Goal: Information Seeking & Learning: Learn about a topic

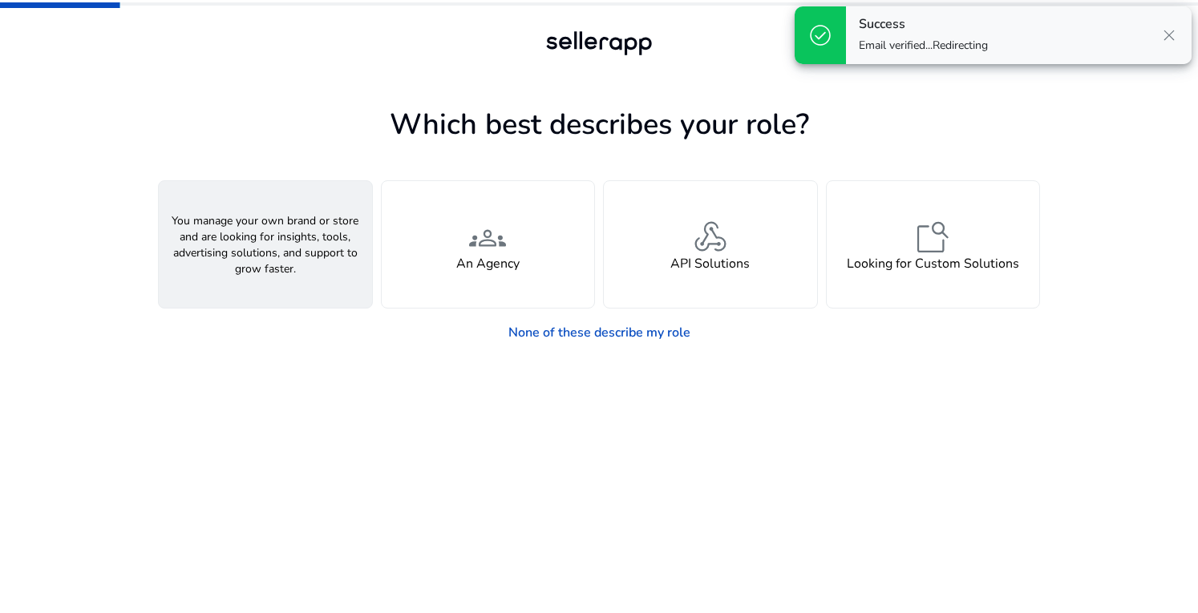
click at [268, 250] on span "person" at bounding box center [265, 237] width 38 height 38
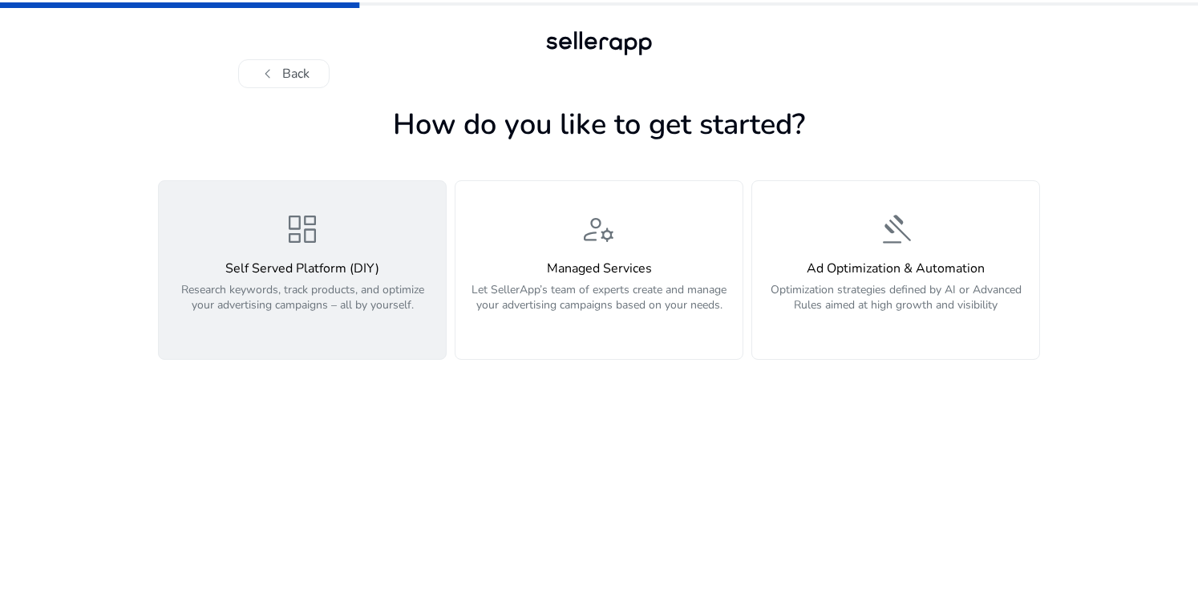
click at [332, 274] on h4 "Self Served Platform (DIY)" at bounding box center [302, 268] width 268 height 15
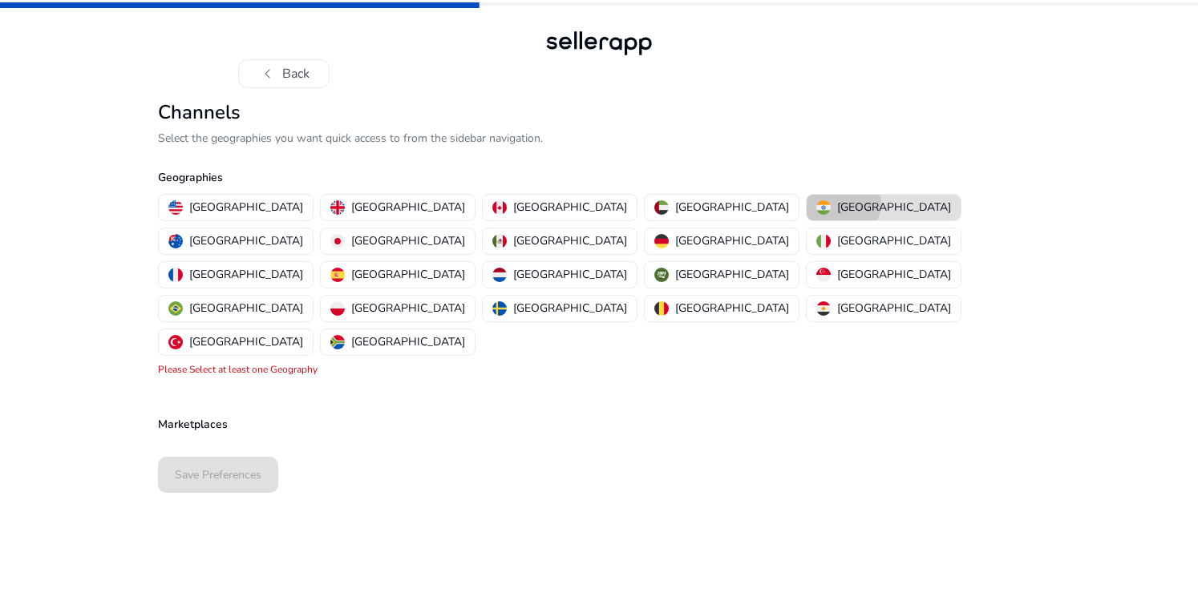
click at [837, 203] on p "[GEOGRAPHIC_DATA]" at bounding box center [894, 207] width 114 height 17
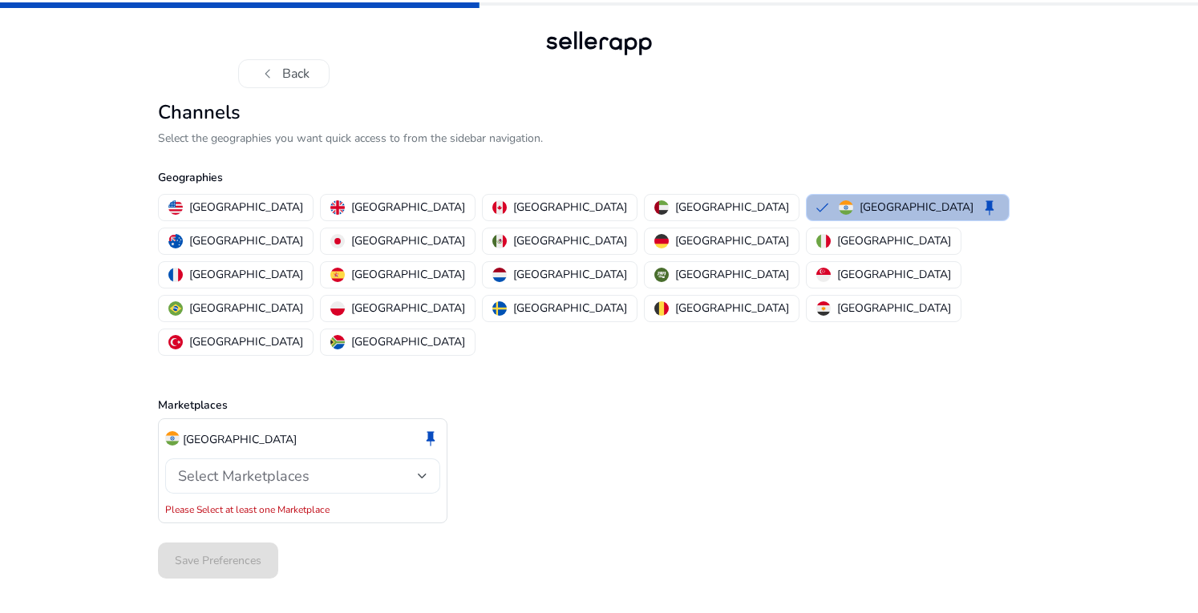
click at [333, 467] on div "Select Marketplaces" at bounding box center [298, 476] width 240 height 18
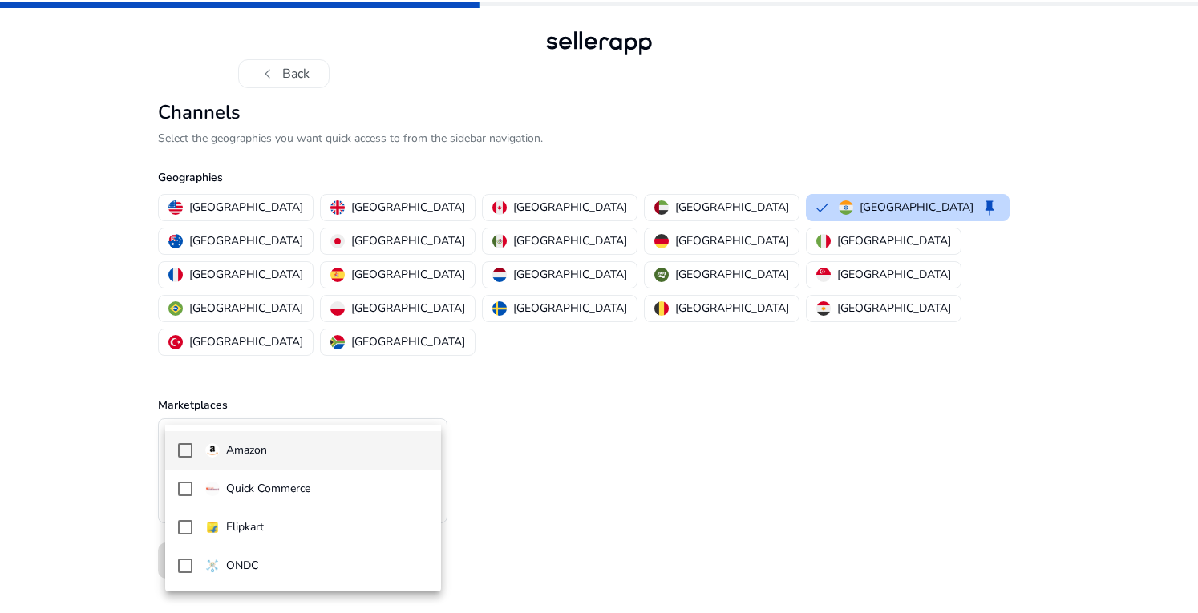
click at [183, 451] on mat-pseudo-checkbox at bounding box center [185, 450] width 14 height 14
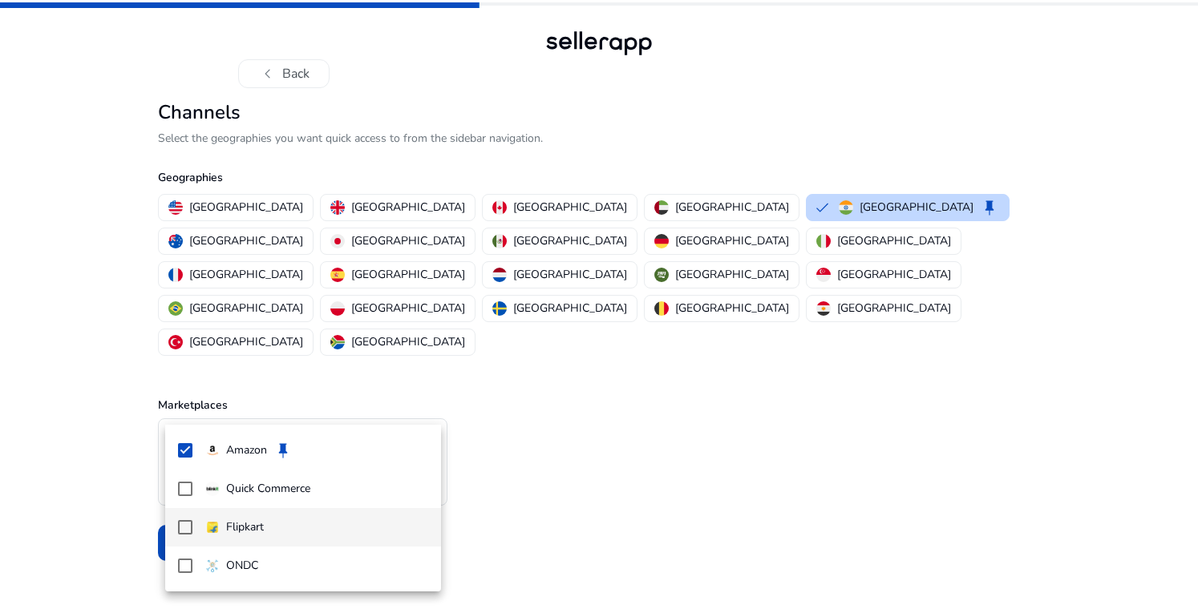
click at [184, 523] on mat-pseudo-checkbox at bounding box center [185, 527] width 14 height 14
click at [685, 394] on div at bounding box center [599, 306] width 1198 height 613
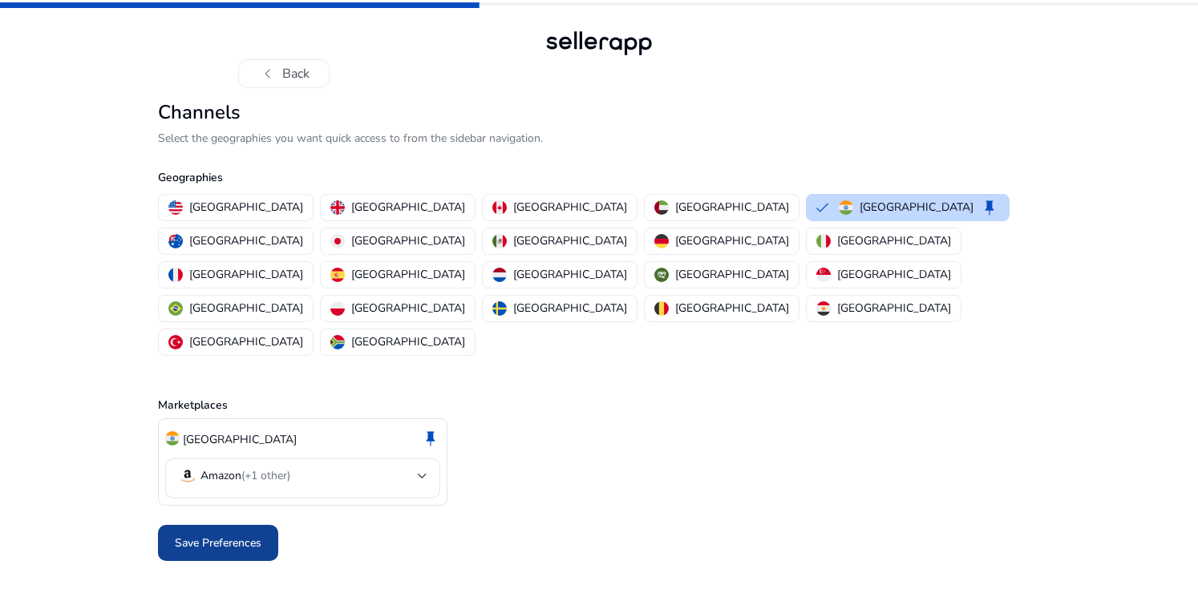
click at [227, 535] on span "Save Preferences" at bounding box center [218, 543] width 87 height 17
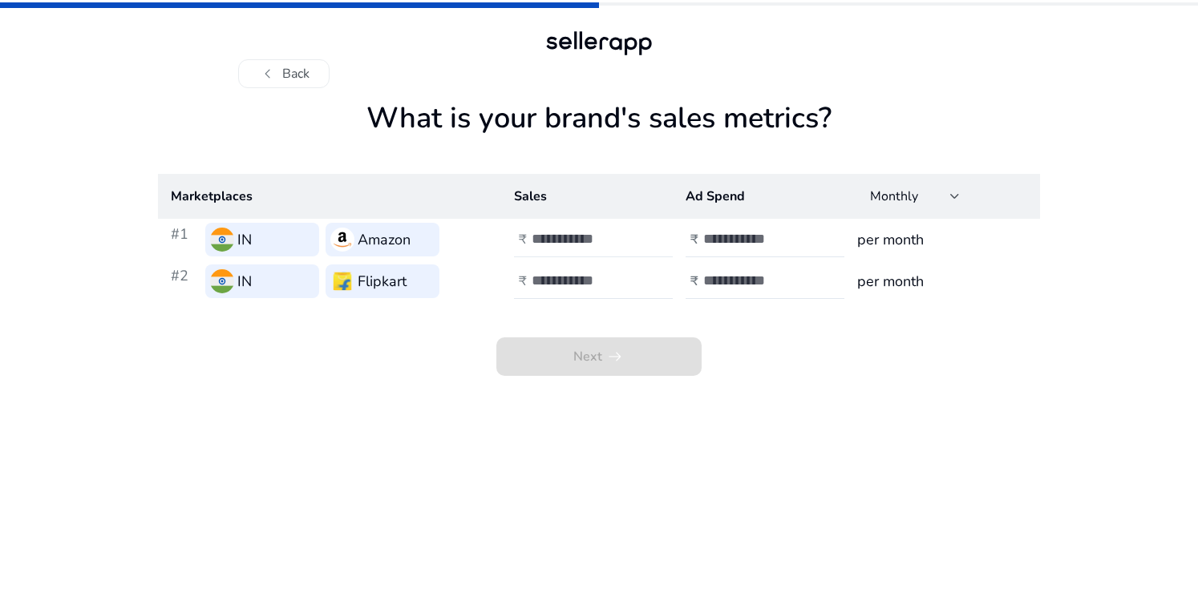
click at [550, 246] on input "number" at bounding box center [585, 239] width 108 height 18
type input "****"
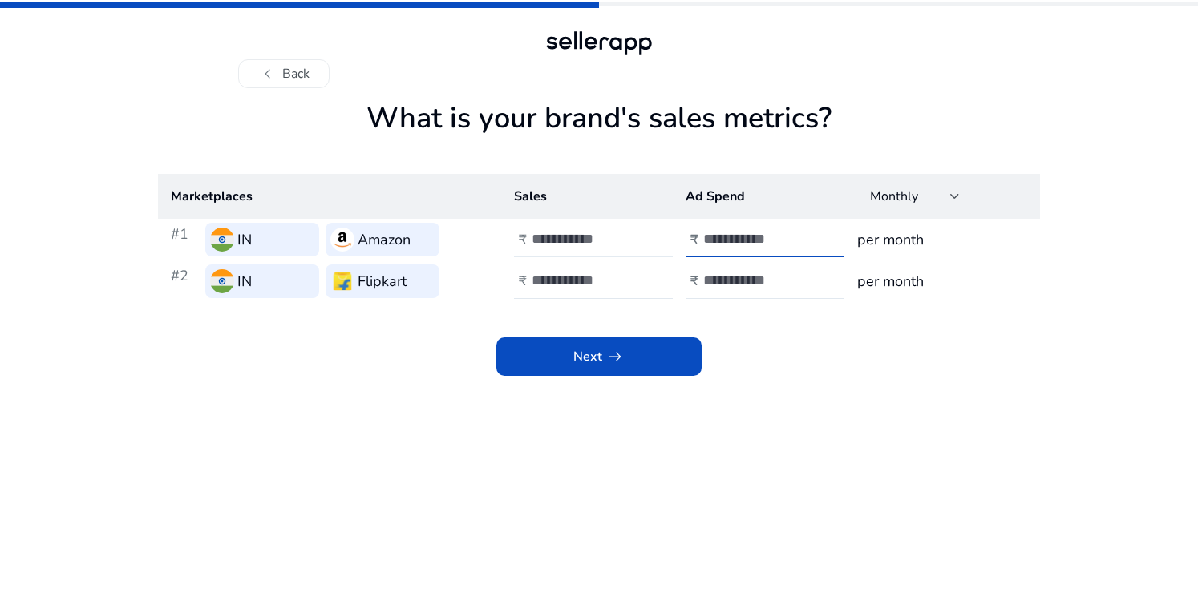
type input "*"
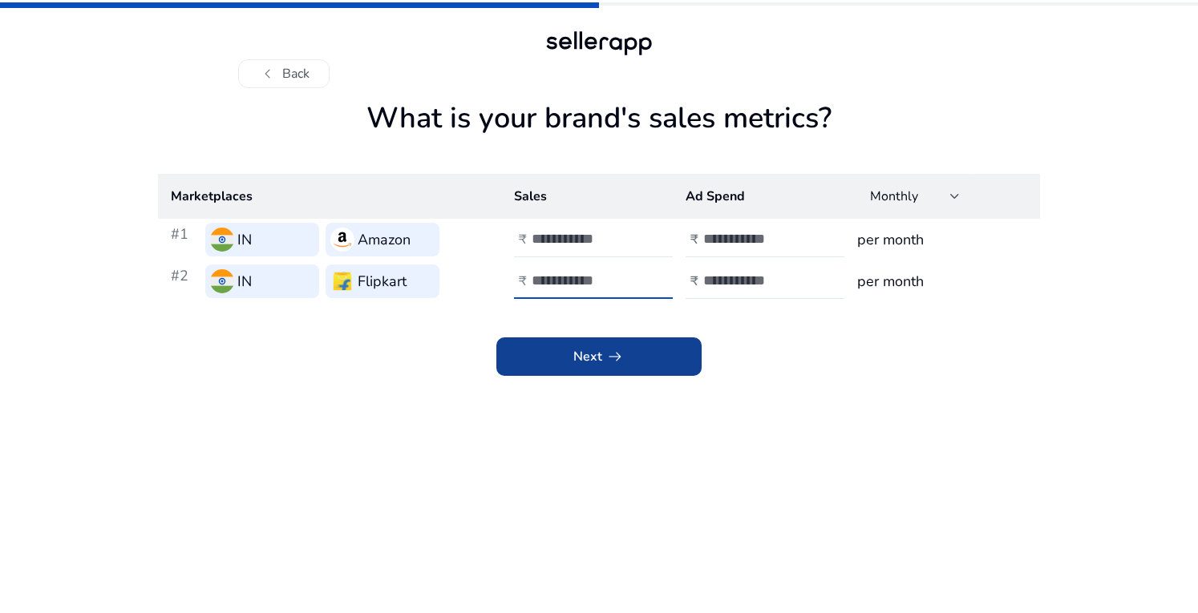
type input "****"
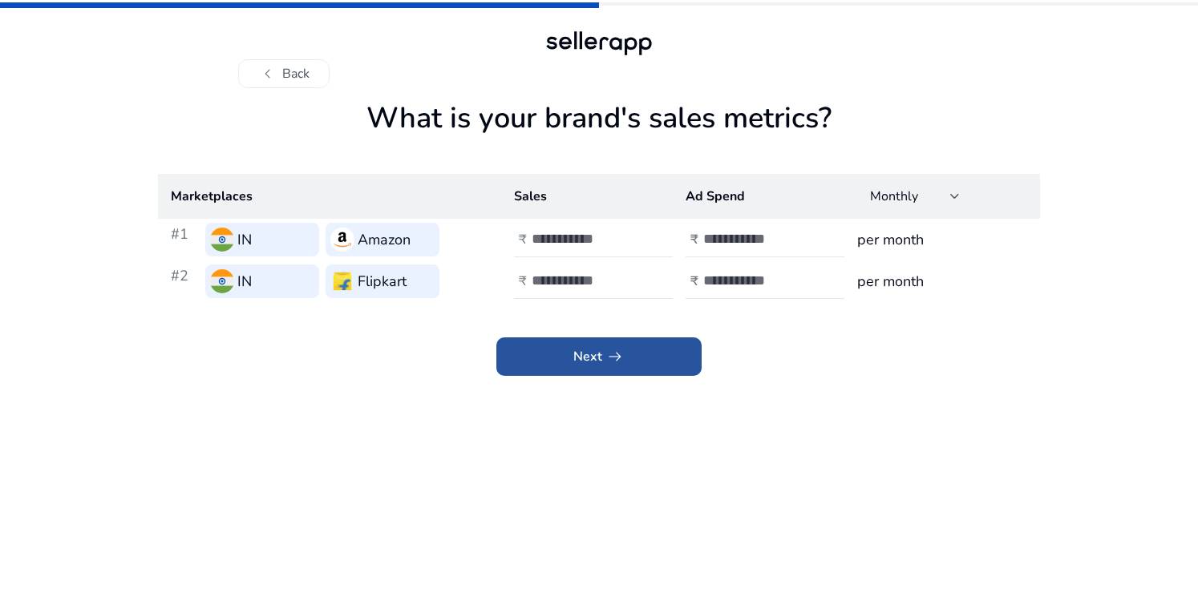
click at [662, 366] on span at bounding box center [598, 356] width 205 height 38
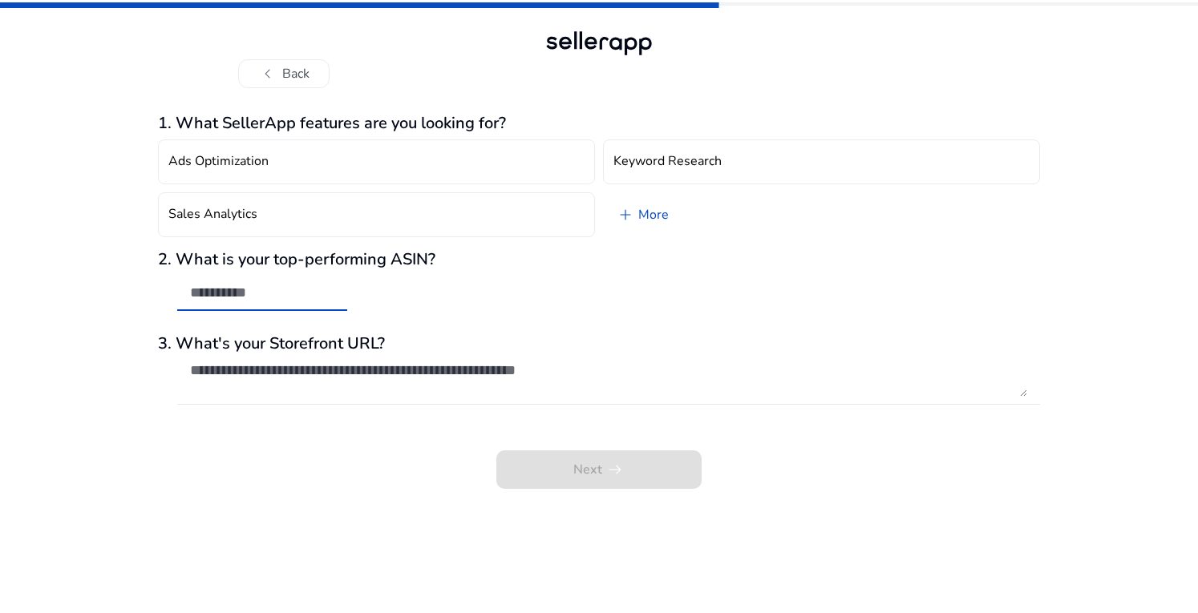
click at [253, 291] on input "text" at bounding box center [262, 293] width 144 height 18
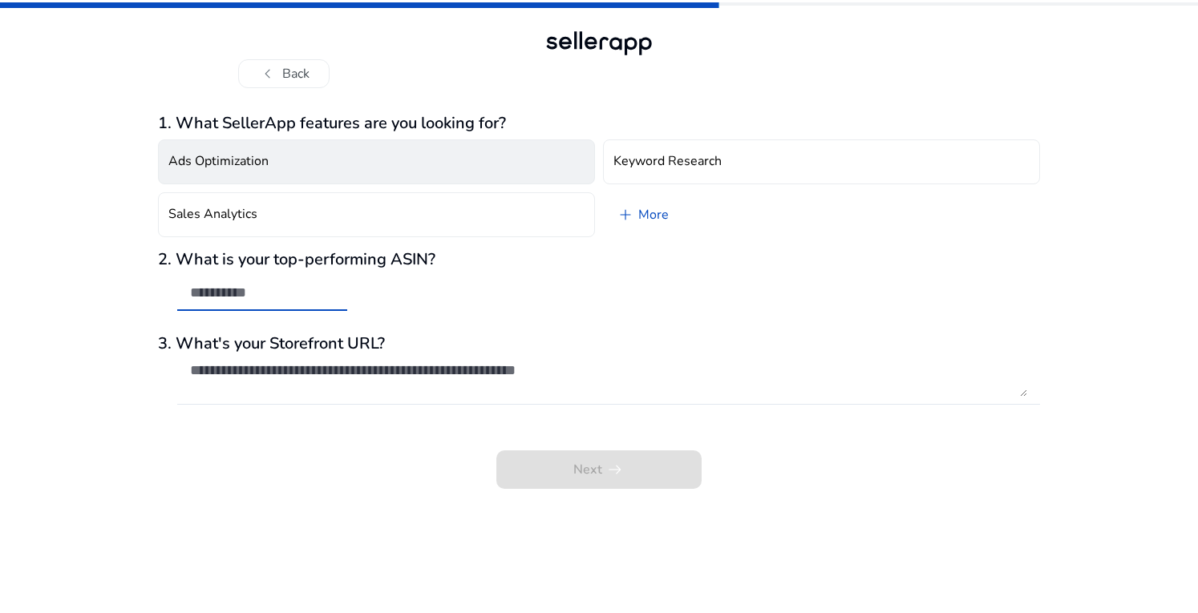
click at [254, 160] on h4 "Ads Optimization" at bounding box center [218, 161] width 100 height 15
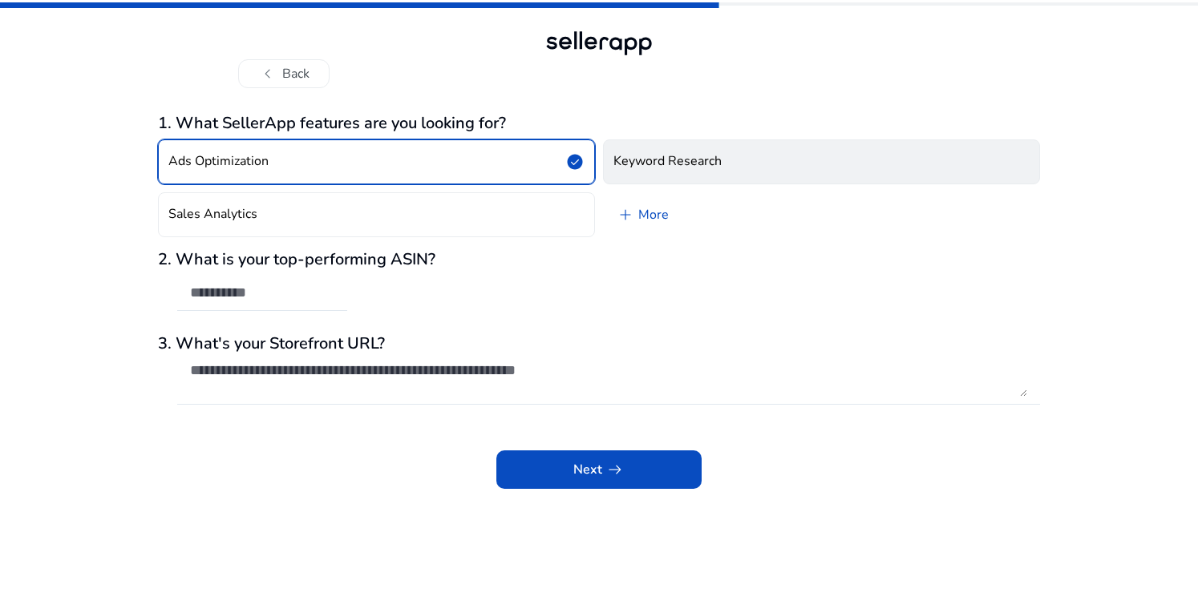
click at [710, 160] on h4 "Keyword Research" at bounding box center [667, 161] width 108 height 15
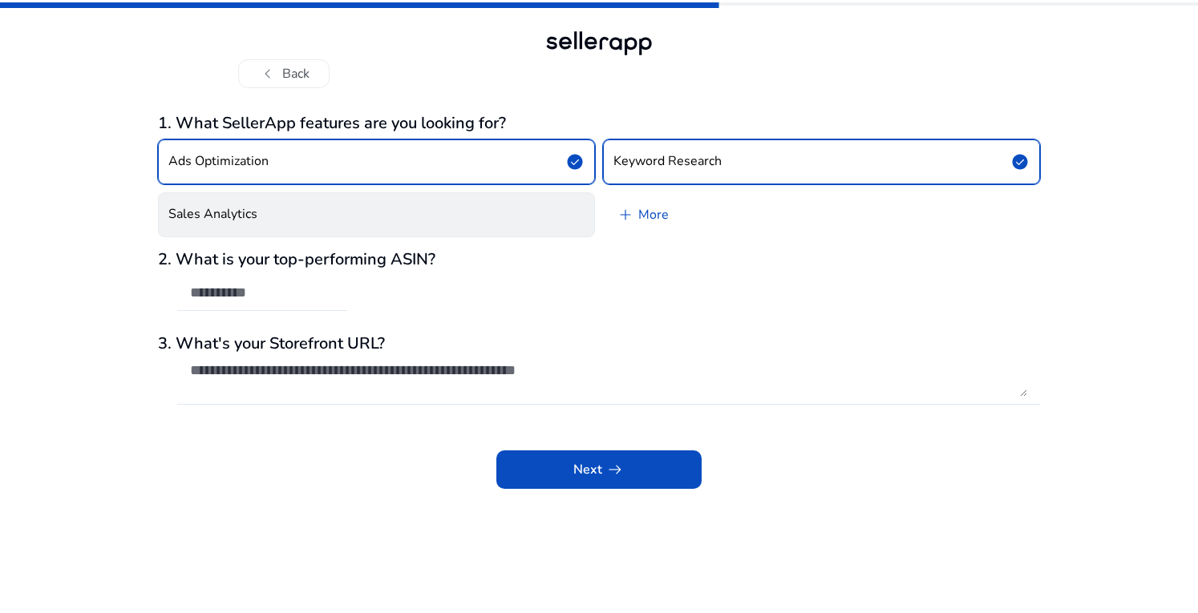
click at [284, 205] on button "Sales Analytics" at bounding box center [376, 214] width 437 height 45
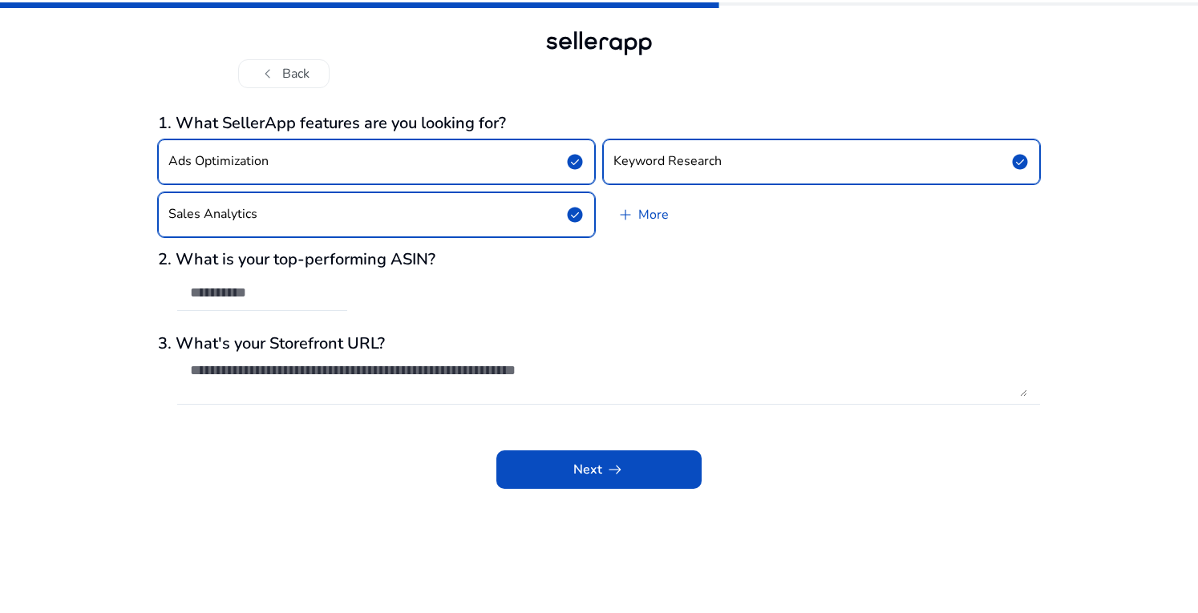
click at [451, 224] on button "Sales Analytics check_circle" at bounding box center [376, 214] width 437 height 45
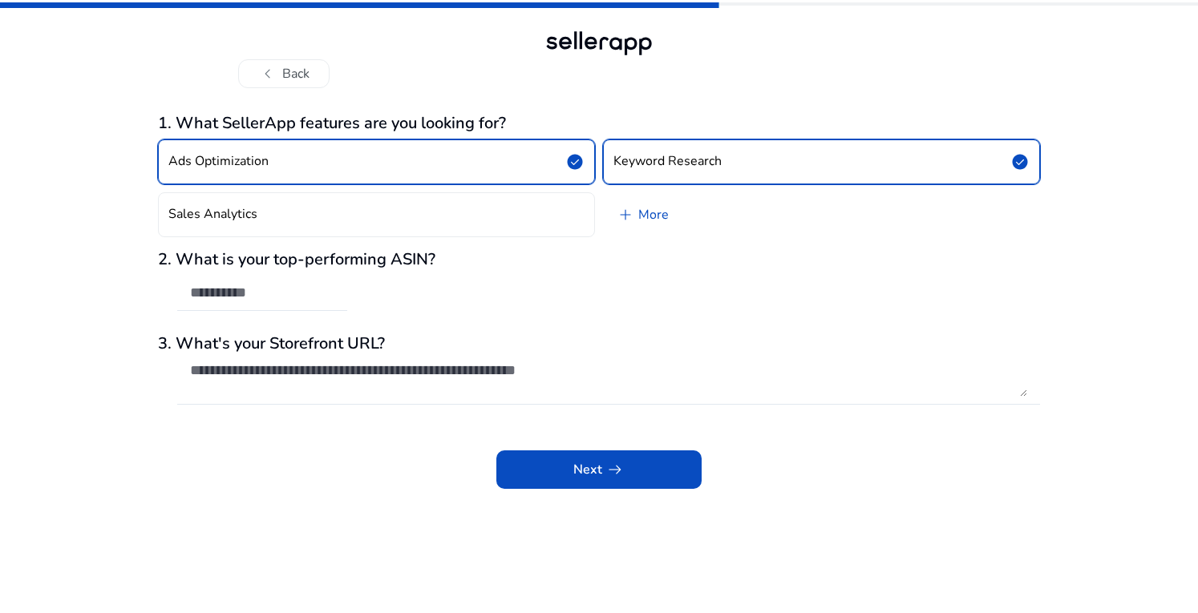
click at [516, 163] on button "Ads Optimization check_circle" at bounding box center [376, 161] width 437 height 45
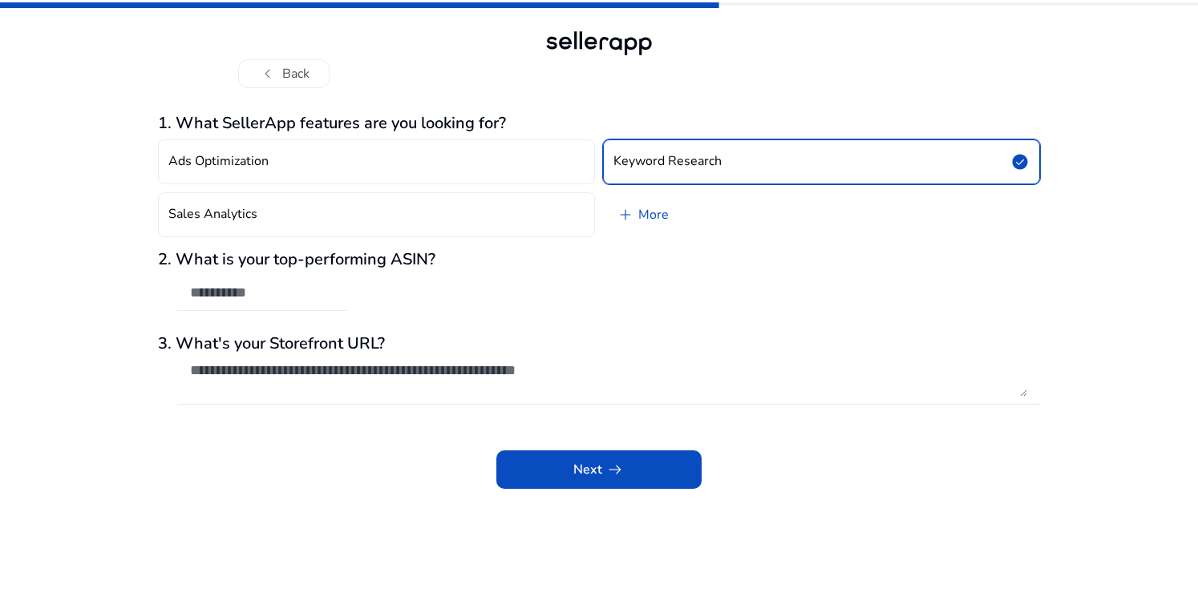
click at [257, 285] on input "text" at bounding box center [262, 293] width 144 height 18
paste input "**********"
click at [191, 291] on input "**********" at bounding box center [262, 293] width 144 height 18
type input "**********"
click at [349, 370] on textarea at bounding box center [608, 379] width 837 height 35
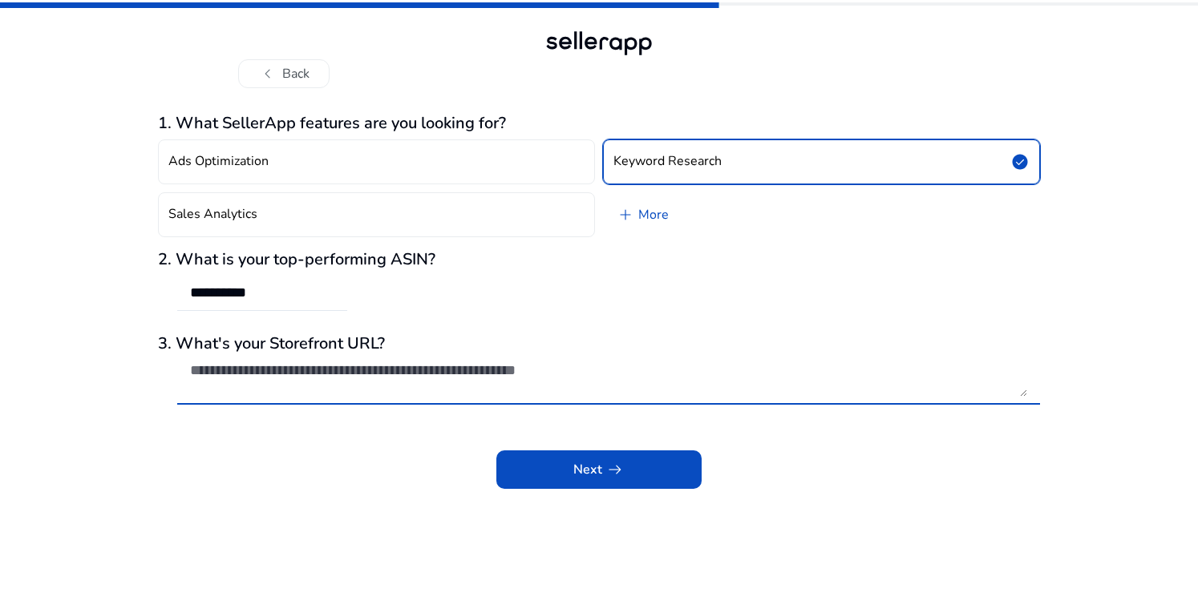
click at [358, 370] on textarea at bounding box center [608, 379] width 837 height 35
paste textarea "**********"
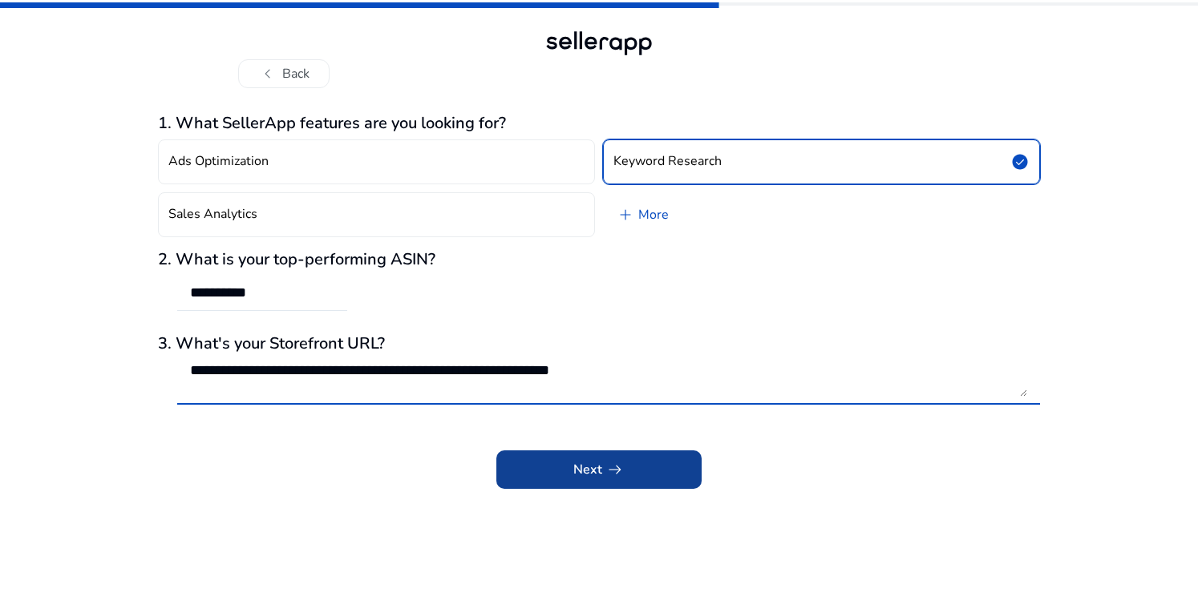
type textarea "**********"
click at [619, 463] on span "arrow_right_alt" at bounding box center [614, 469] width 19 height 19
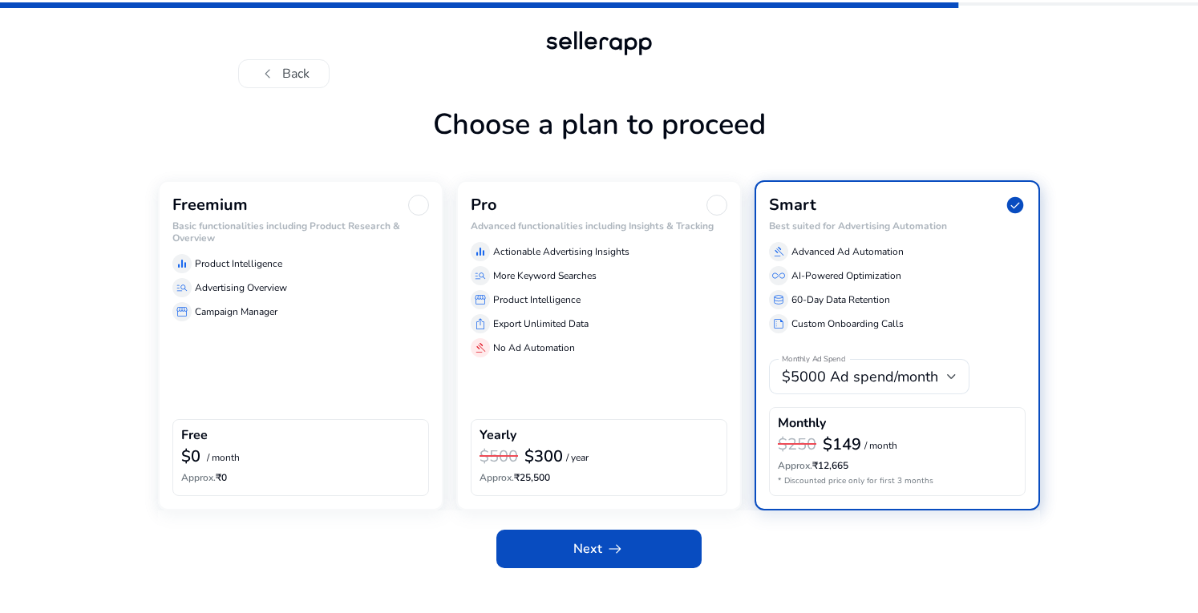
click at [314, 325] on div "Freemium Basic functionalities including Product Research & Overview equalizer …" at bounding box center [300, 345] width 285 height 330
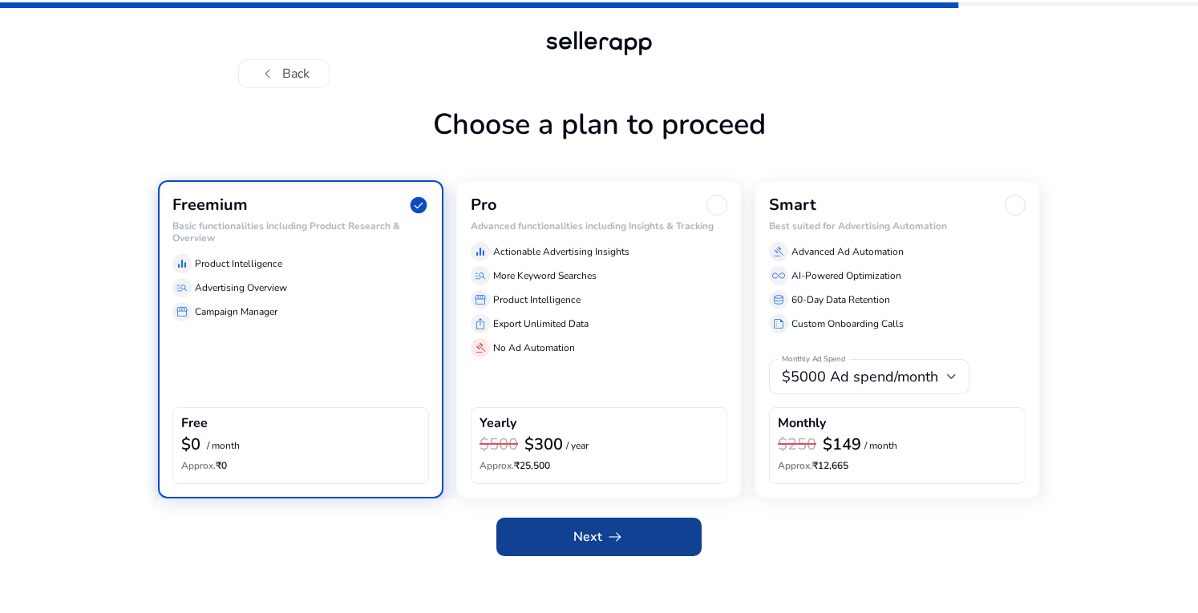
click at [629, 532] on span at bounding box center [598, 537] width 205 height 38
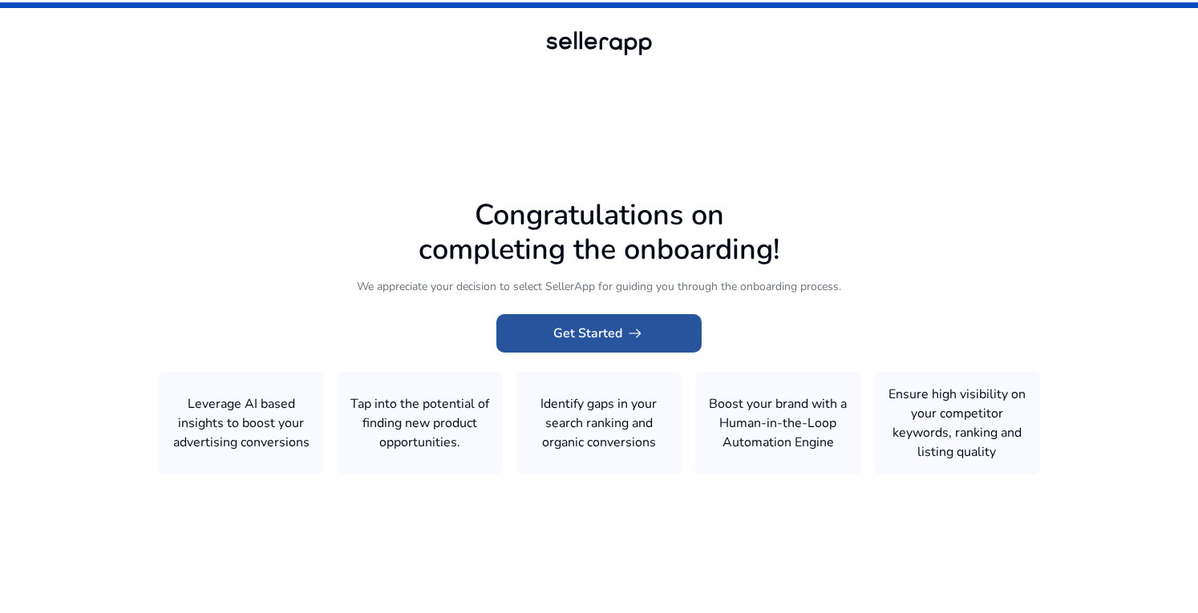
click at [673, 329] on span at bounding box center [598, 333] width 205 height 38
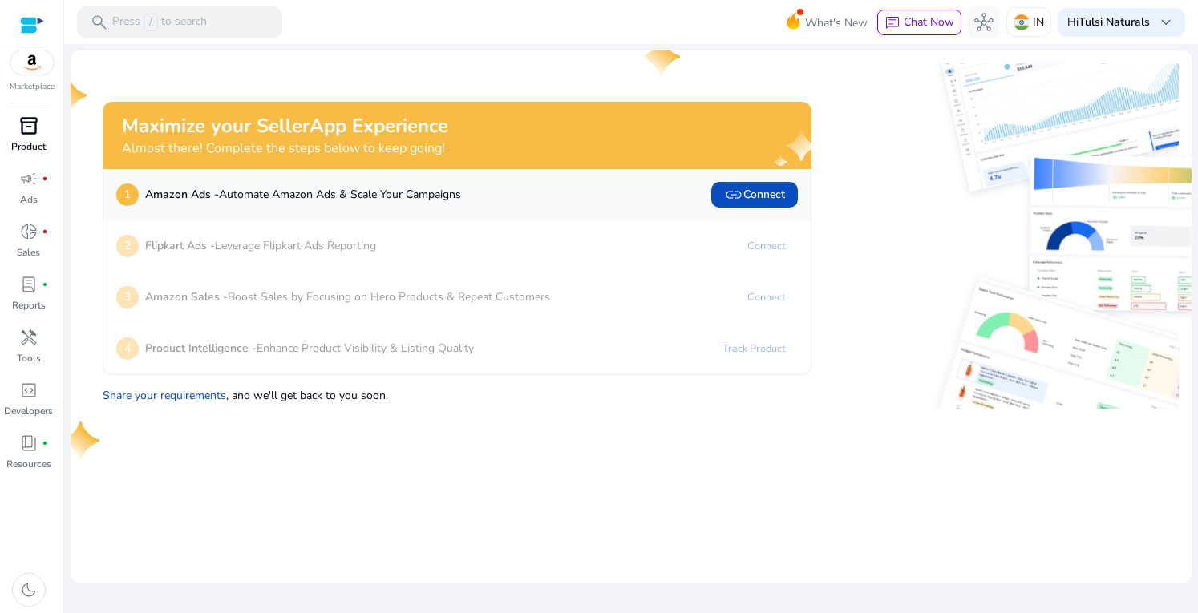
click at [40, 133] on div "inventory_2" at bounding box center [28, 126] width 45 height 26
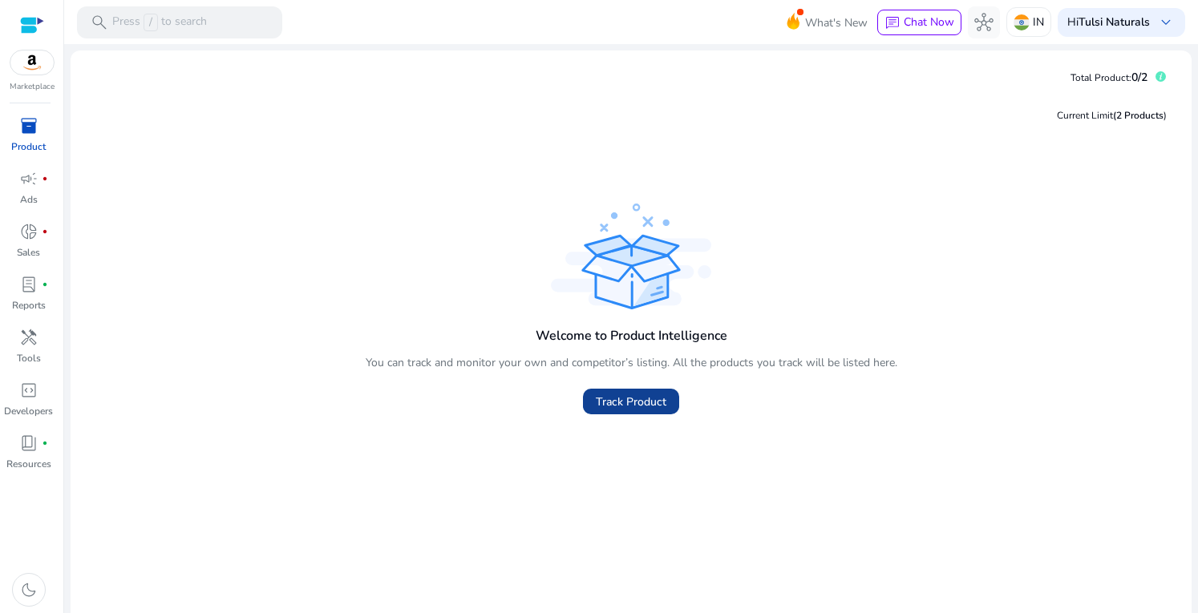
click at [632, 405] on span "Track Product" at bounding box center [631, 402] width 71 height 17
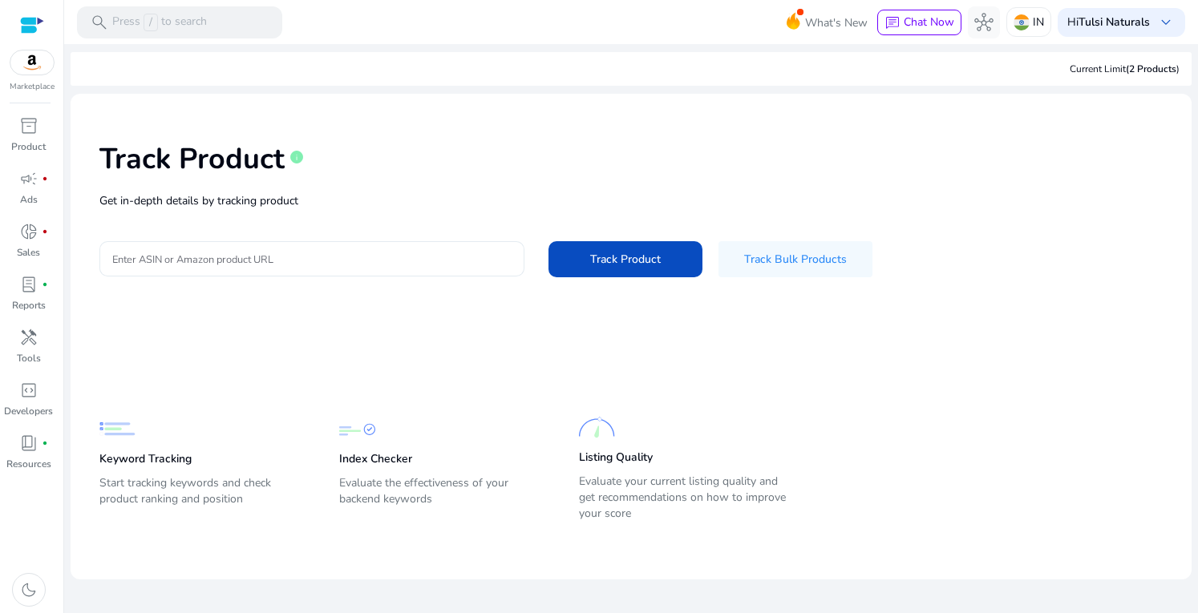
click at [172, 258] on input "Enter ASIN or Amazon product URL" at bounding box center [311, 259] width 399 height 18
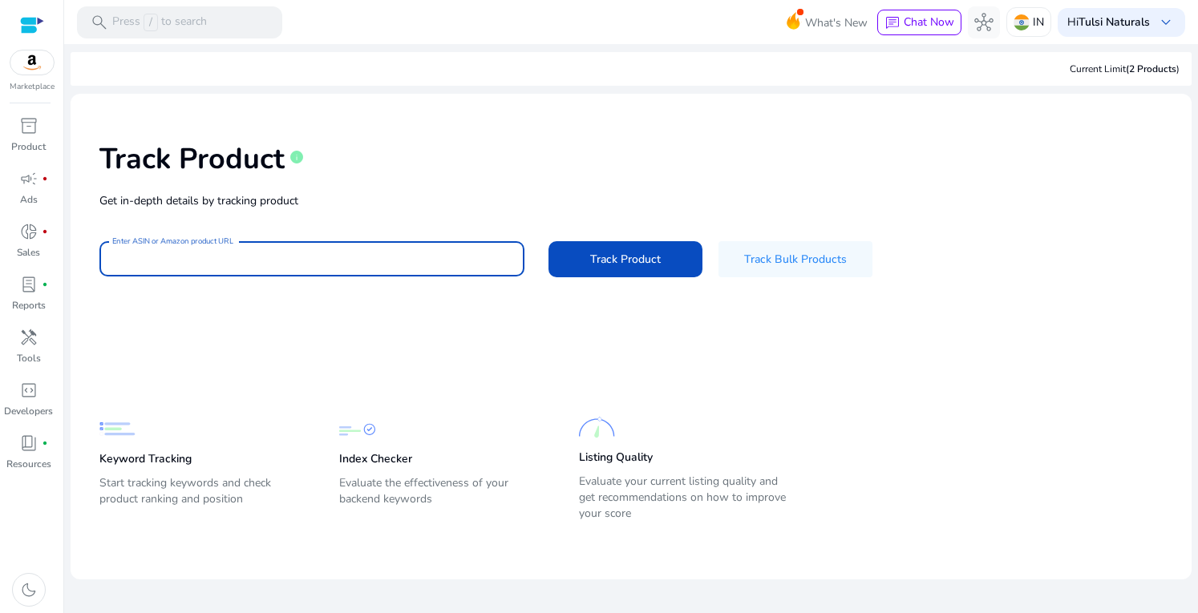
paste input "**********"
click at [365, 265] on input "**********" at bounding box center [311, 259] width 399 height 18
paste input
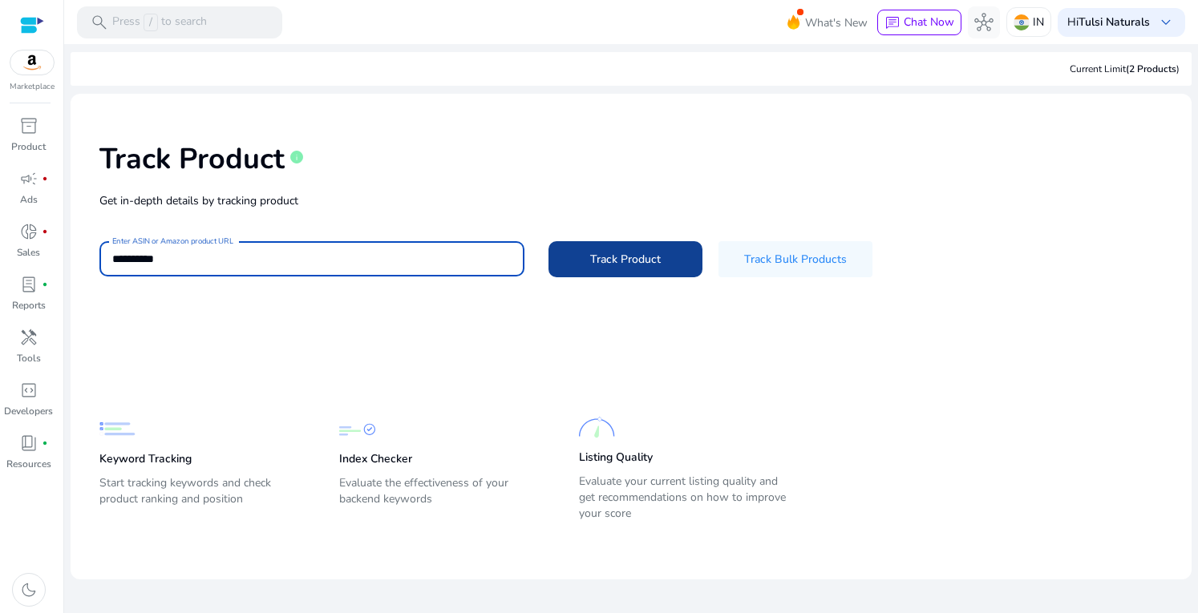
type input "**********"
click at [648, 267] on span "Track Product" at bounding box center [625, 259] width 71 height 17
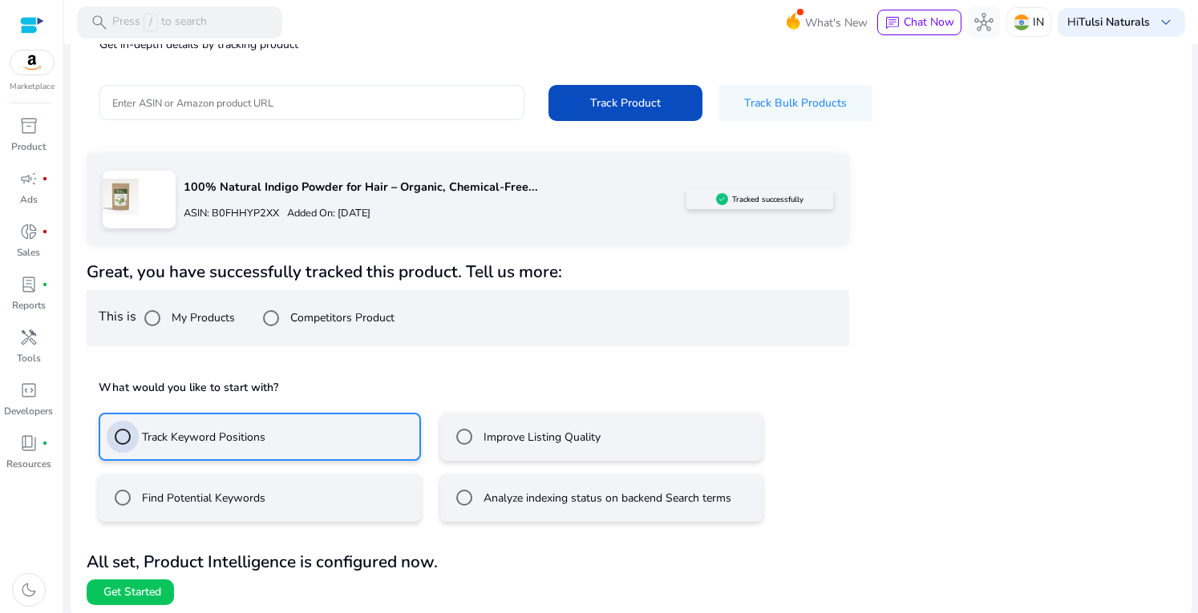
scroll to position [160, 0]
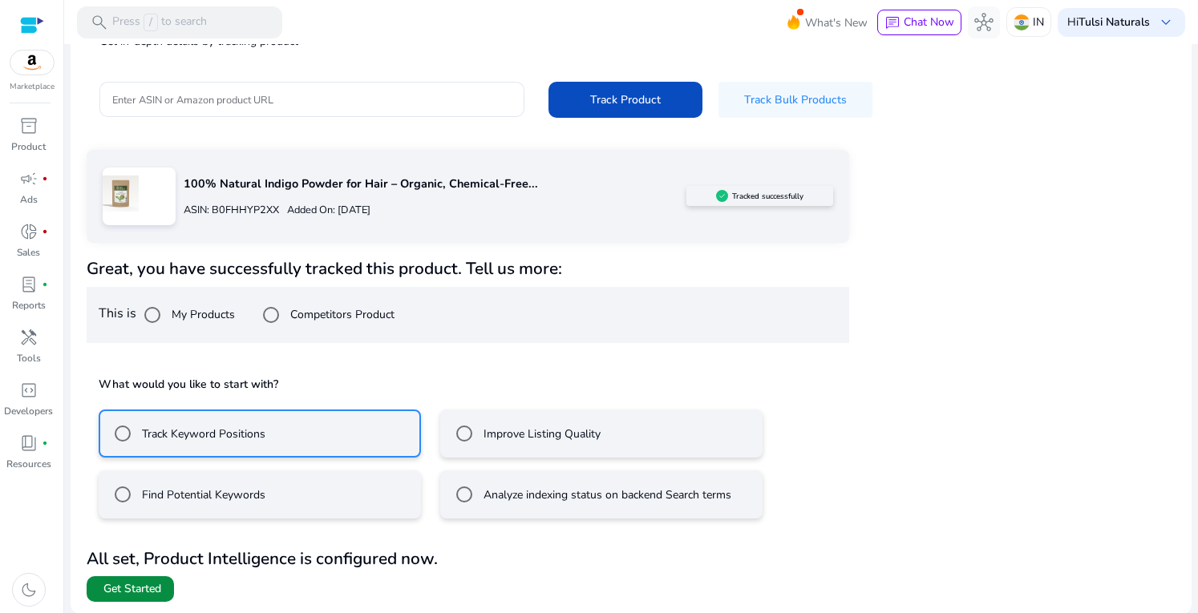
click at [135, 588] on span "Get Started" at bounding box center [132, 589] width 58 height 16
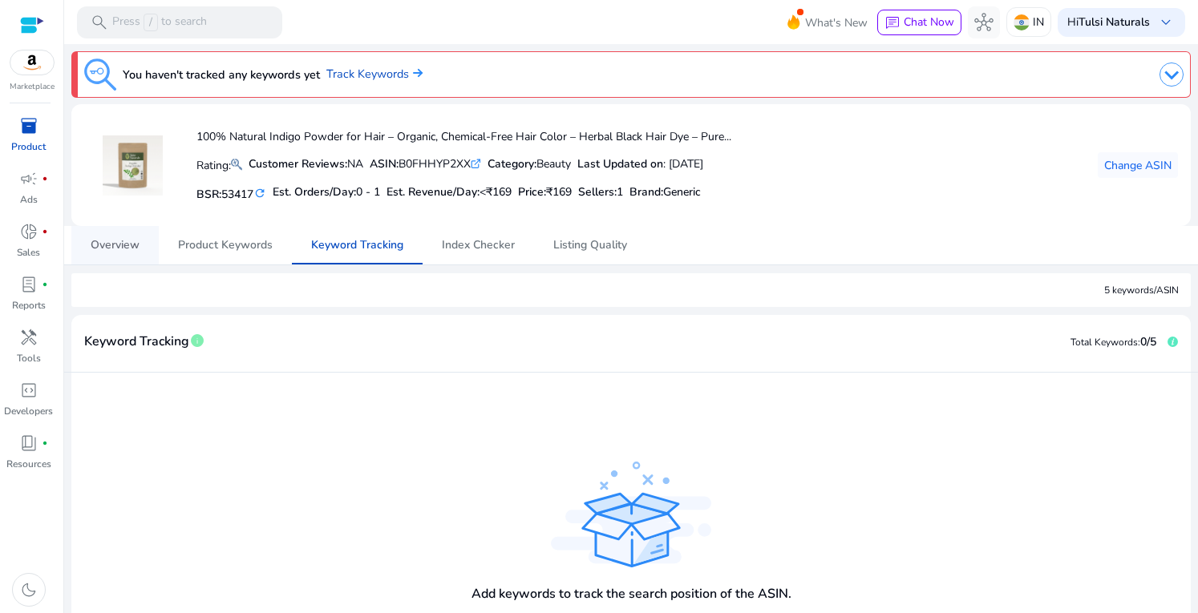
click at [112, 240] on span "Overview" at bounding box center [115, 245] width 49 height 11
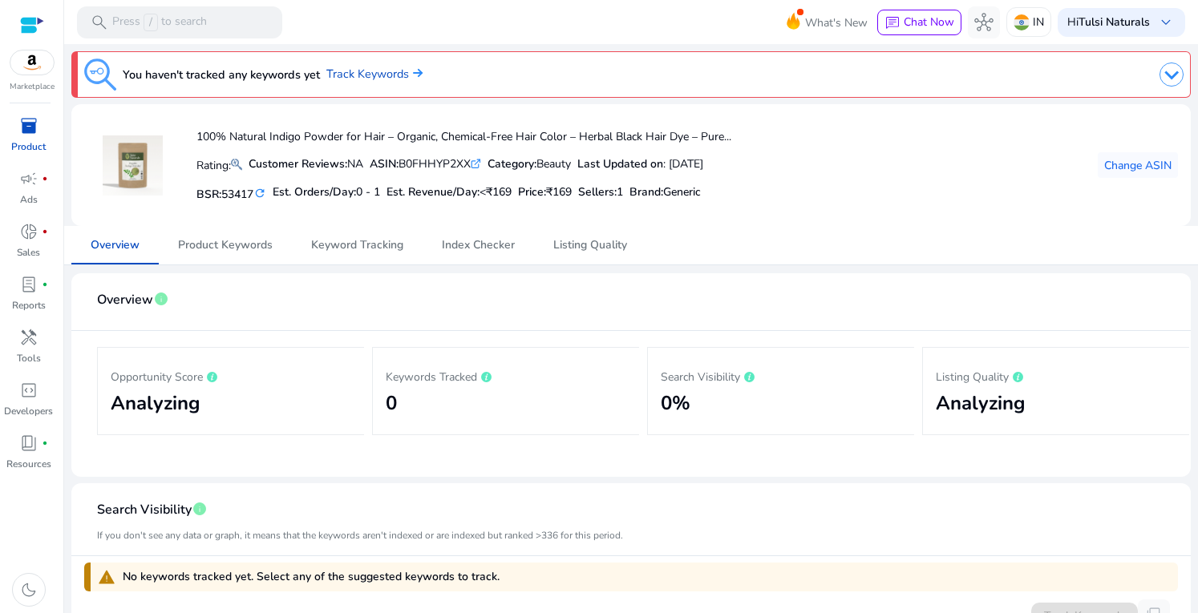
click at [34, 131] on span "inventory_2" at bounding box center [28, 125] width 19 height 19
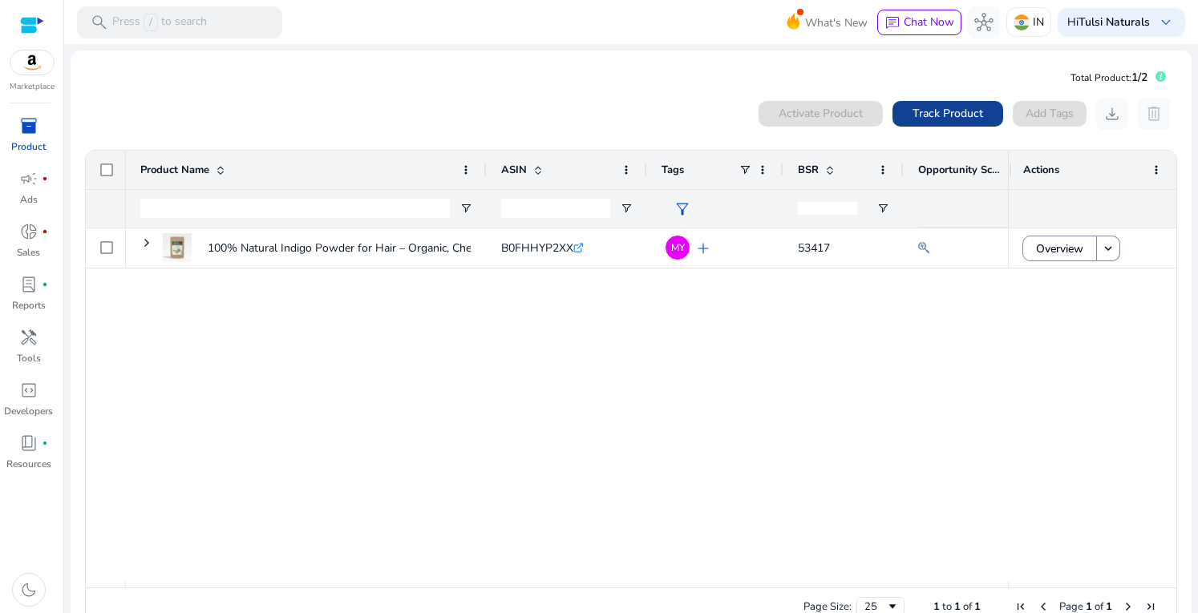
click at [938, 115] on span "Track Product" at bounding box center [947, 113] width 71 height 17
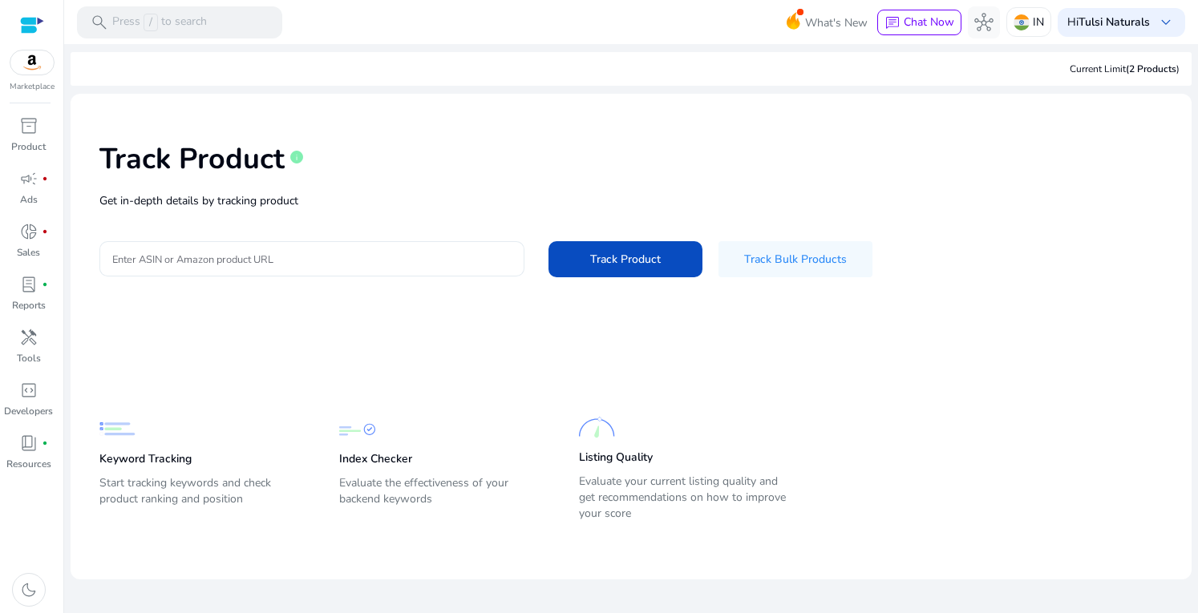
click at [420, 271] on div at bounding box center [311, 258] width 399 height 35
paste input "**********"
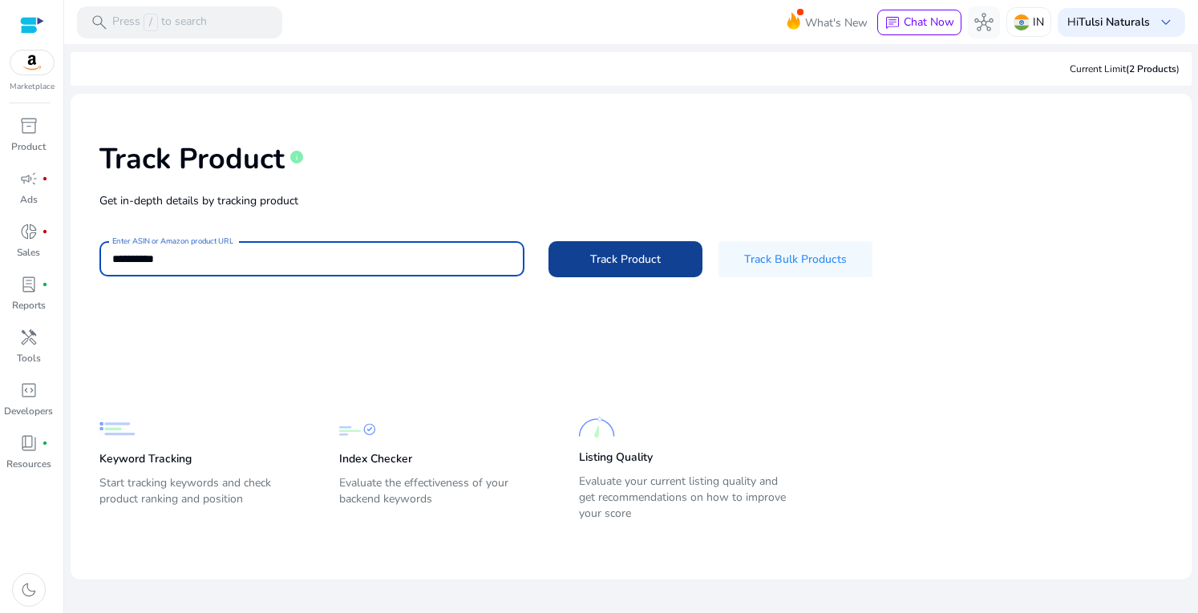
type input "**********"
click at [651, 259] on span "Track Product" at bounding box center [625, 259] width 71 height 17
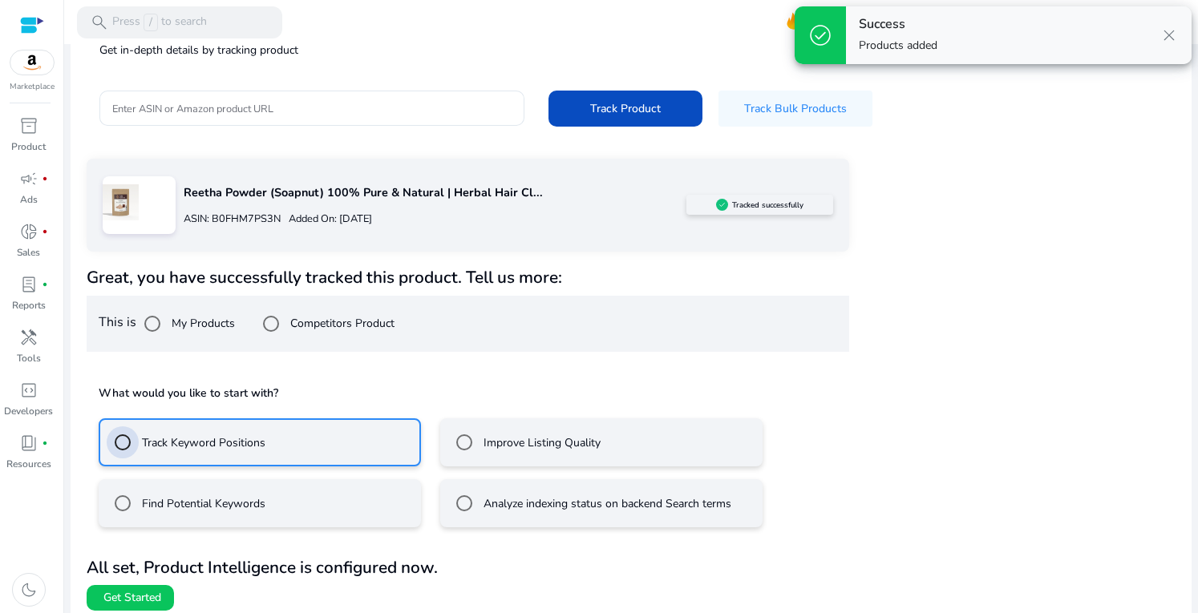
scroll to position [160, 0]
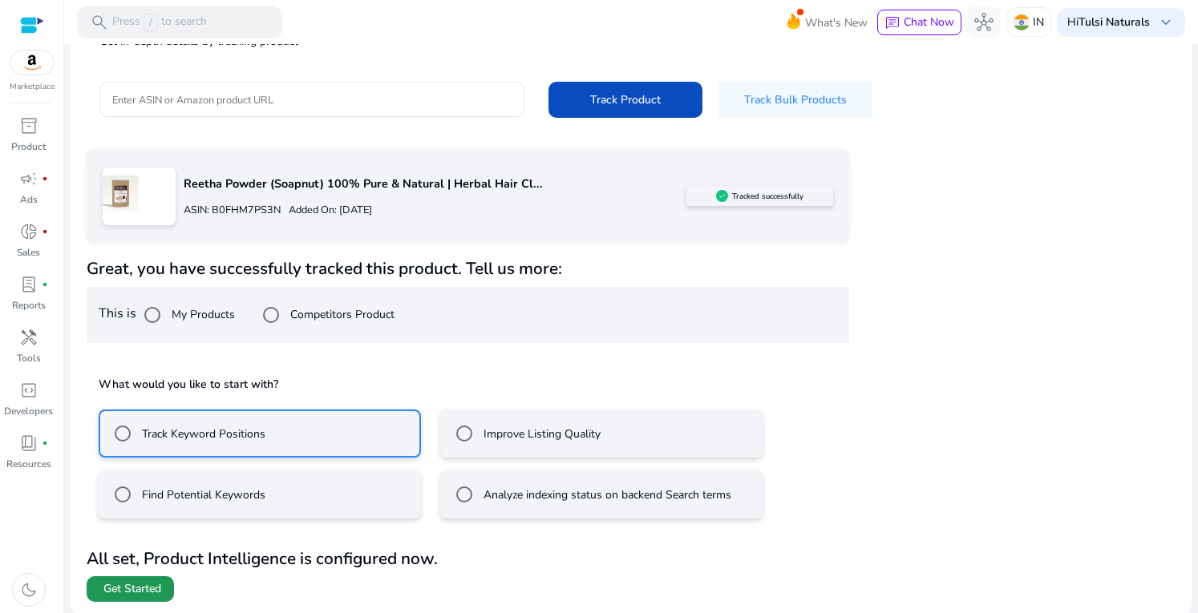
click at [157, 586] on span "Get Started" at bounding box center [132, 589] width 58 height 16
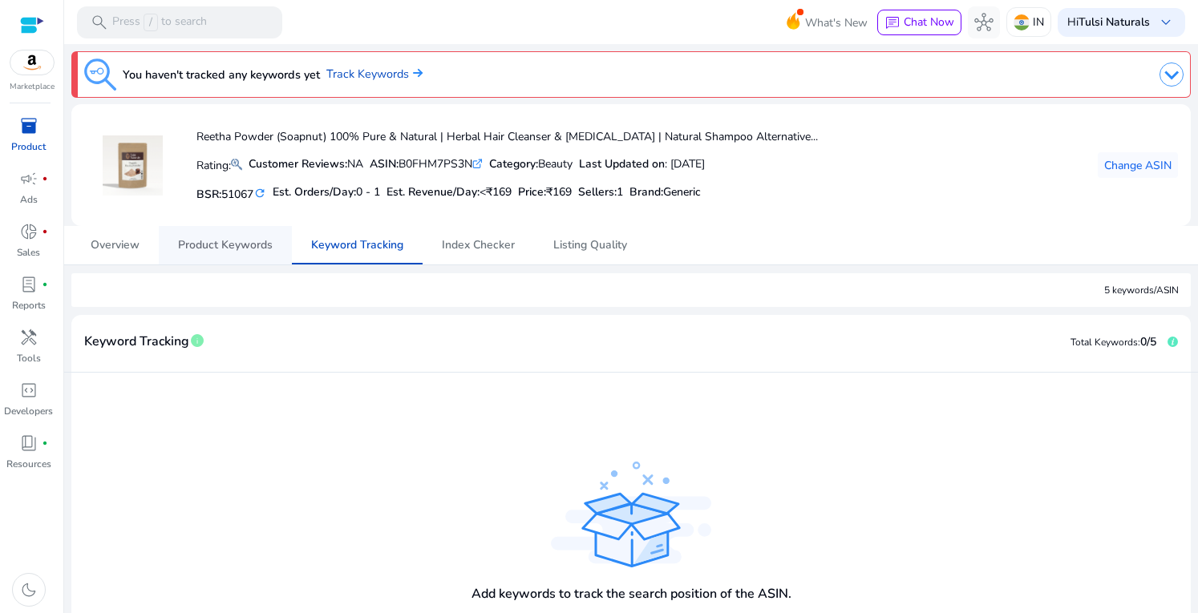
click at [215, 243] on span "Product Keywords" at bounding box center [225, 245] width 95 height 11
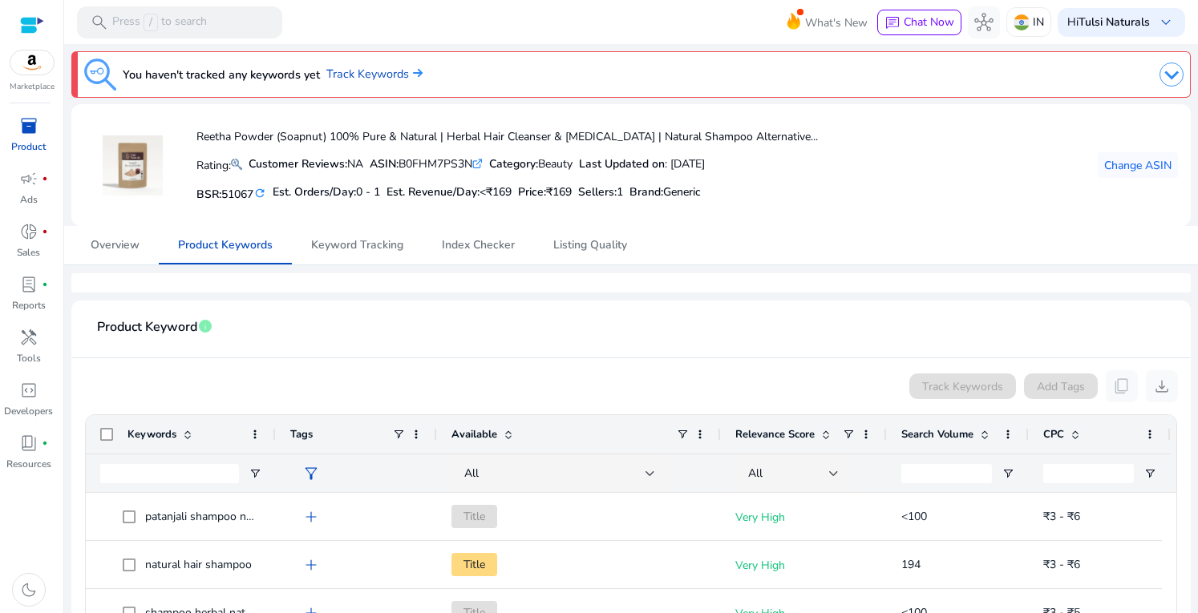
click at [39, 75] on img at bounding box center [31, 63] width 43 height 24
click at [24, 133] on span "inventory_2" at bounding box center [28, 125] width 19 height 19
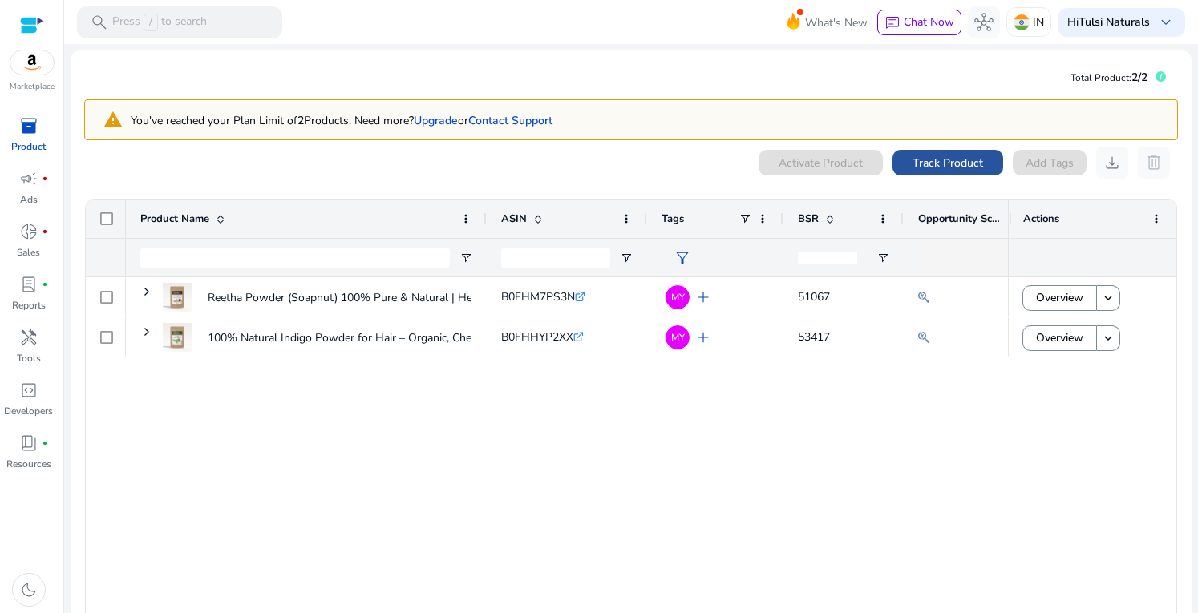
click at [926, 168] on span "Track Product" at bounding box center [947, 163] width 71 height 17
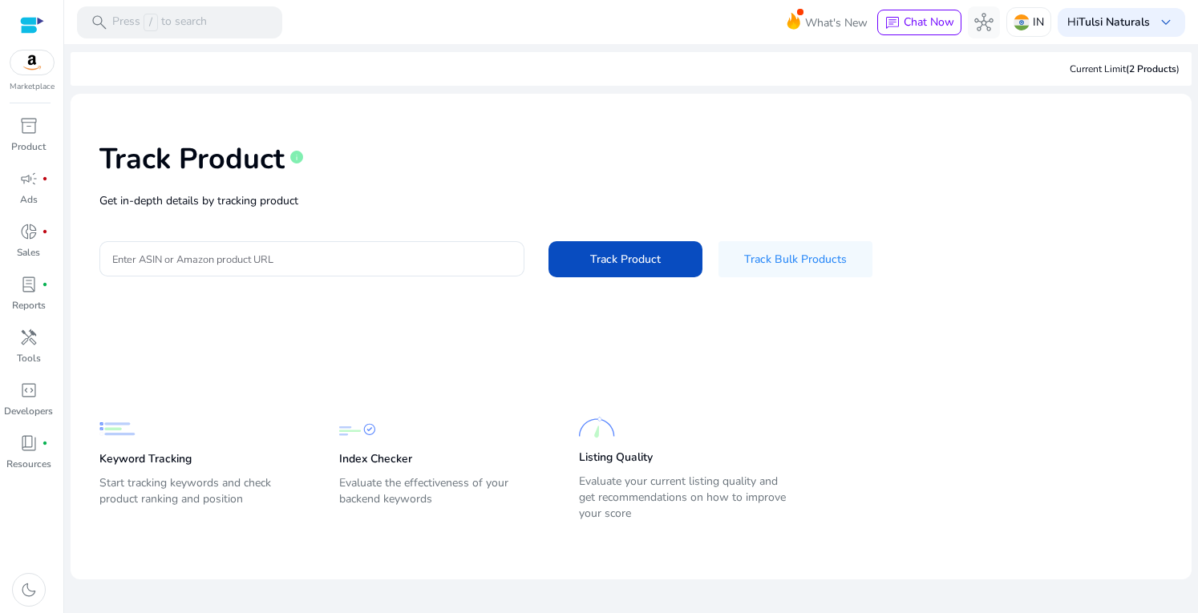
click at [257, 216] on div "Track Product info Get in-depth details by tracking product Enter ASIN or Amazo…" at bounding box center [630, 208] width 1095 height 203
drag, startPoint x: 235, startPoint y: 261, endPoint x: 268, endPoint y: 265, distance: 33.2
click at [235, 260] on input "Enter ASIN or Amazon product URL" at bounding box center [311, 259] width 399 height 18
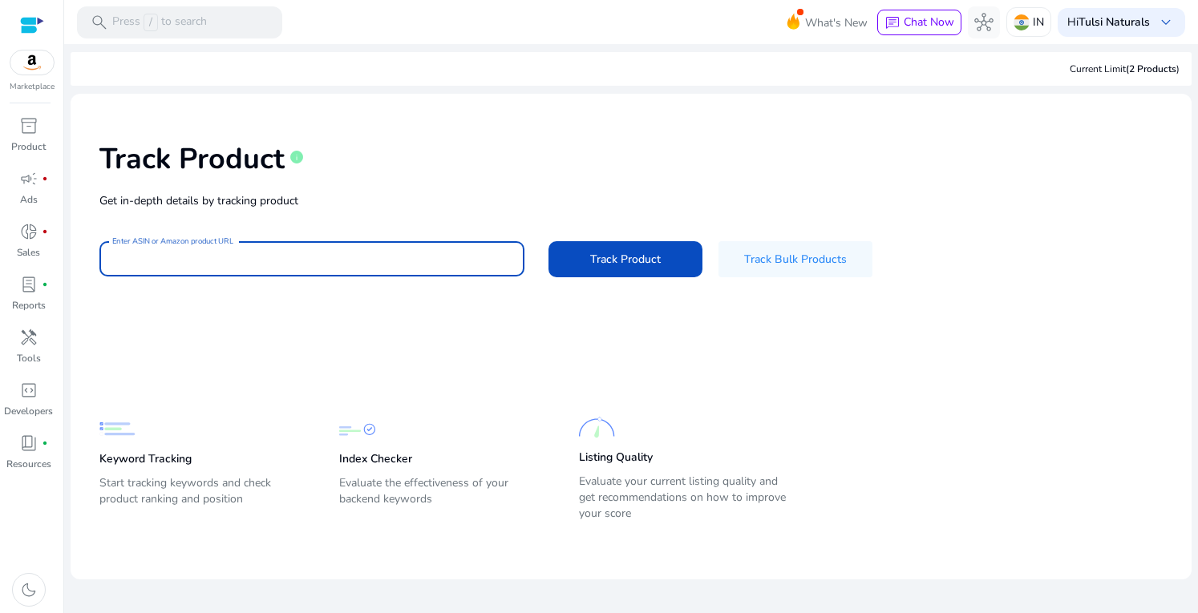
paste input "**********"
type input "**********"
click at [637, 261] on span "Track Product" at bounding box center [625, 259] width 71 height 17
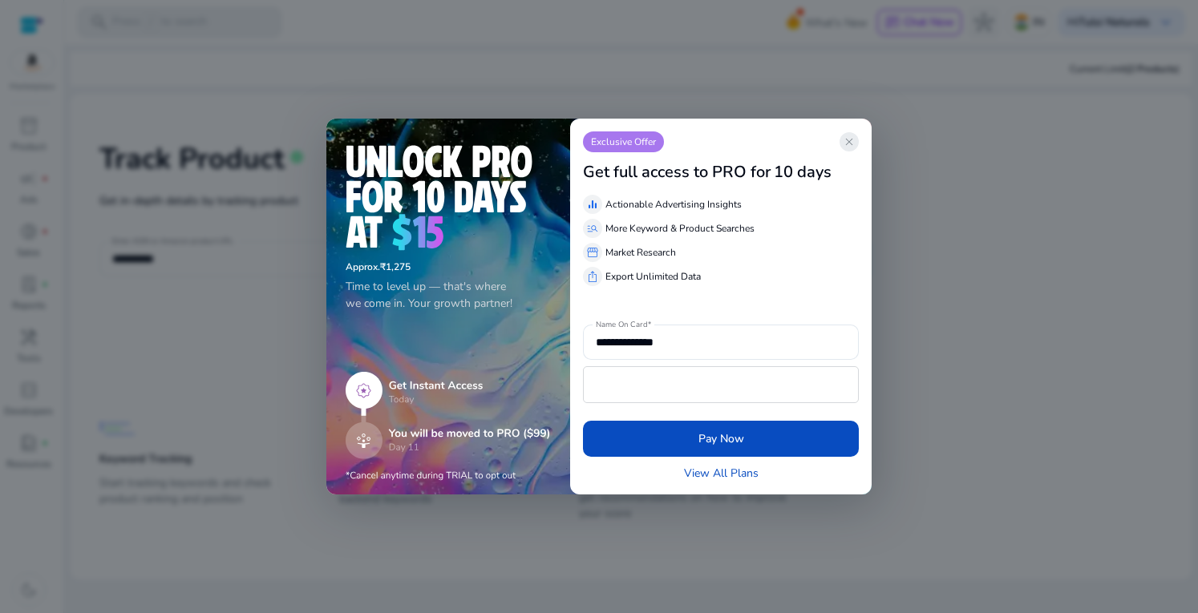
click at [848, 143] on span "close" at bounding box center [849, 141] width 13 height 13
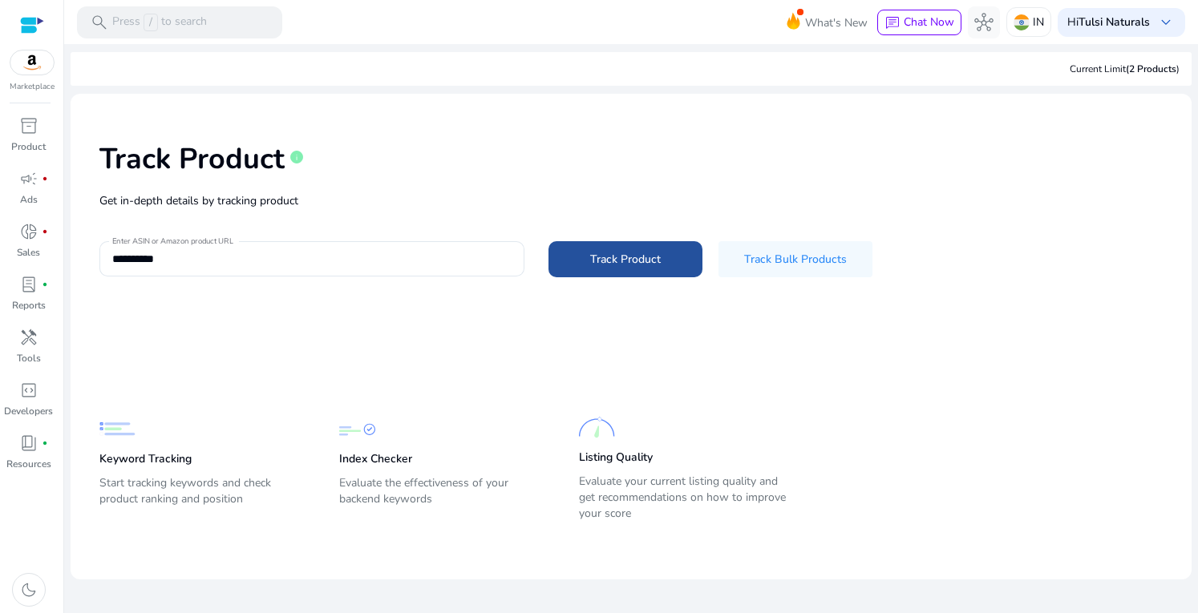
click at [632, 248] on span at bounding box center [625, 259] width 154 height 38
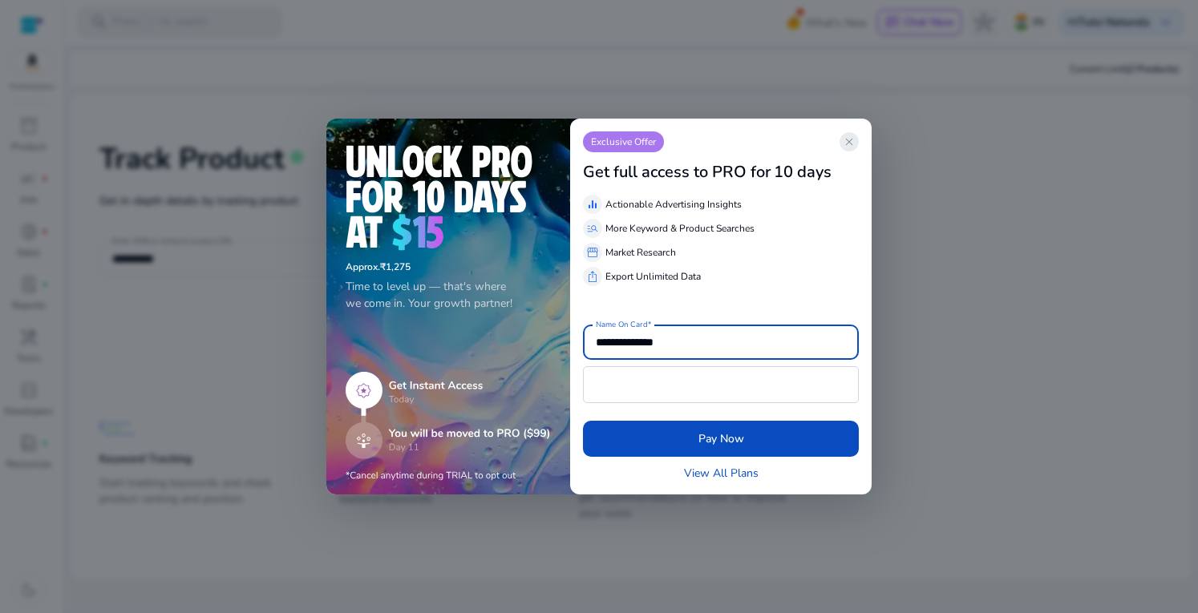
click at [853, 139] on span "close" at bounding box center [849, 141] width 13 height 13
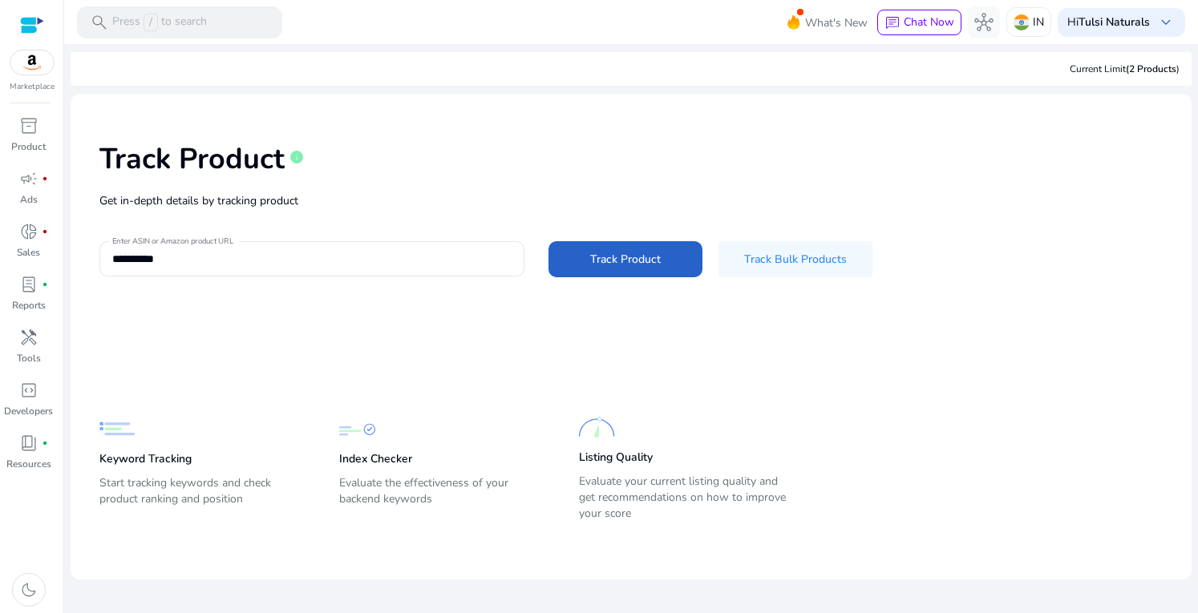
click at [851, 148] on div "Track Product info" at bounding box center [630, 156] width 1063 height 66
click at [851, 138] on div "Track Product info" at bounding box center [630, 156] width 1063 height 66
click at [843, 148] on div "Track Product info" at bounding box center [630, 156] width 1063 height 66
click at [976, 273] on div "**********" at bounding box center [630, 259] width 1063 height 36
click at [26, 120] on span "inventory_2" at bounding box center [28, 125] width 19 height 19
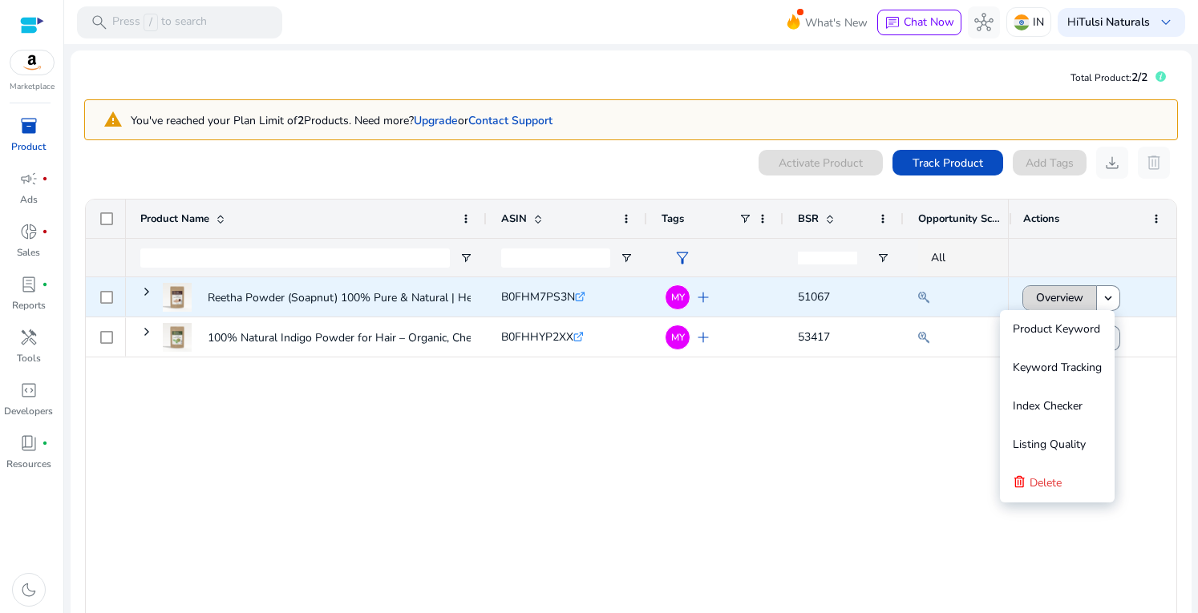
click at [1047, 294] on span "Overview" at bounding box center [1059, 297] width 47 height 33
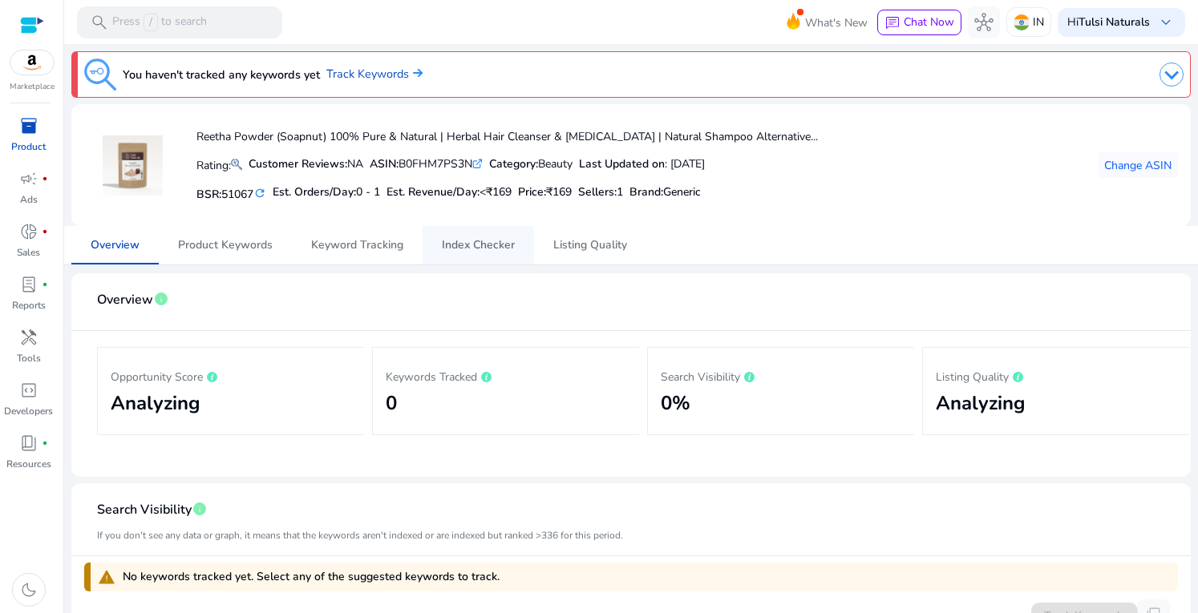
click at [478, 245] on span "Index Checker" at bounding box center [478, 245] width 73 height 11
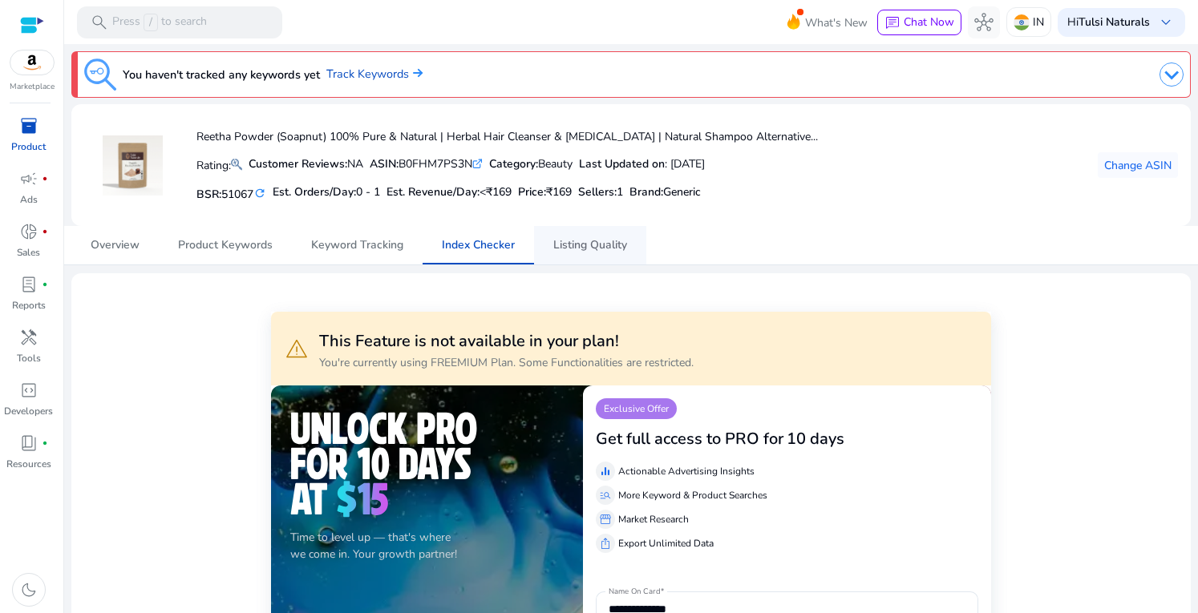
click at [599, 247] on span "Listing Quality" at bounding box center [590, 245] width 74 height 11
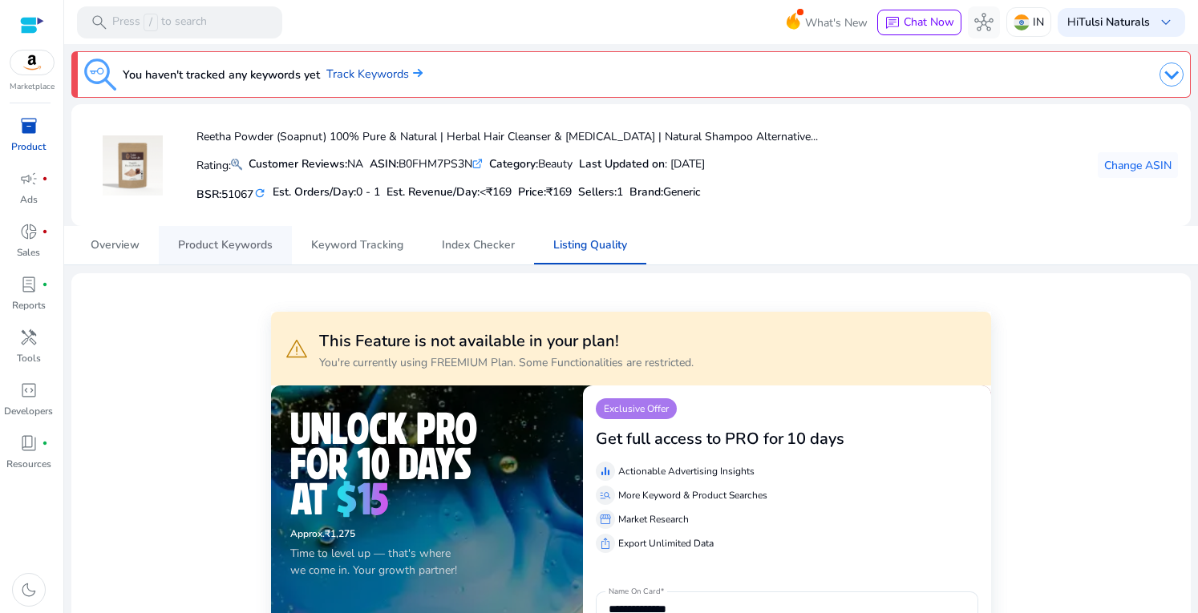
click at [230, 248] on span "Product Keywords" at bounding box center [225, 245] width 95 height 11
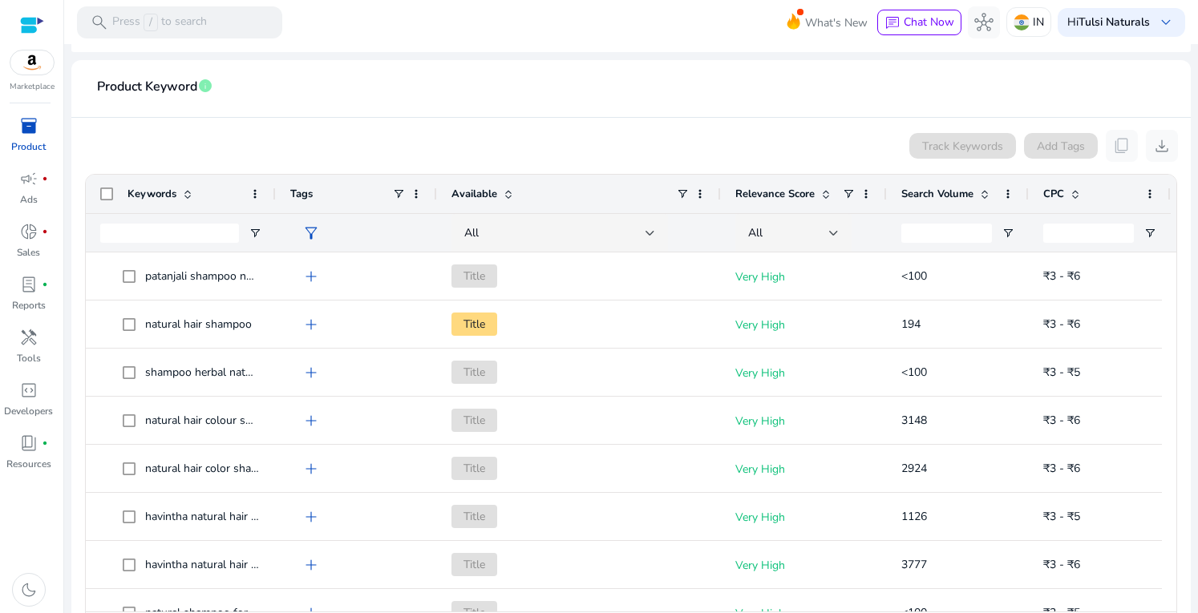
scroll to position [92, 0]
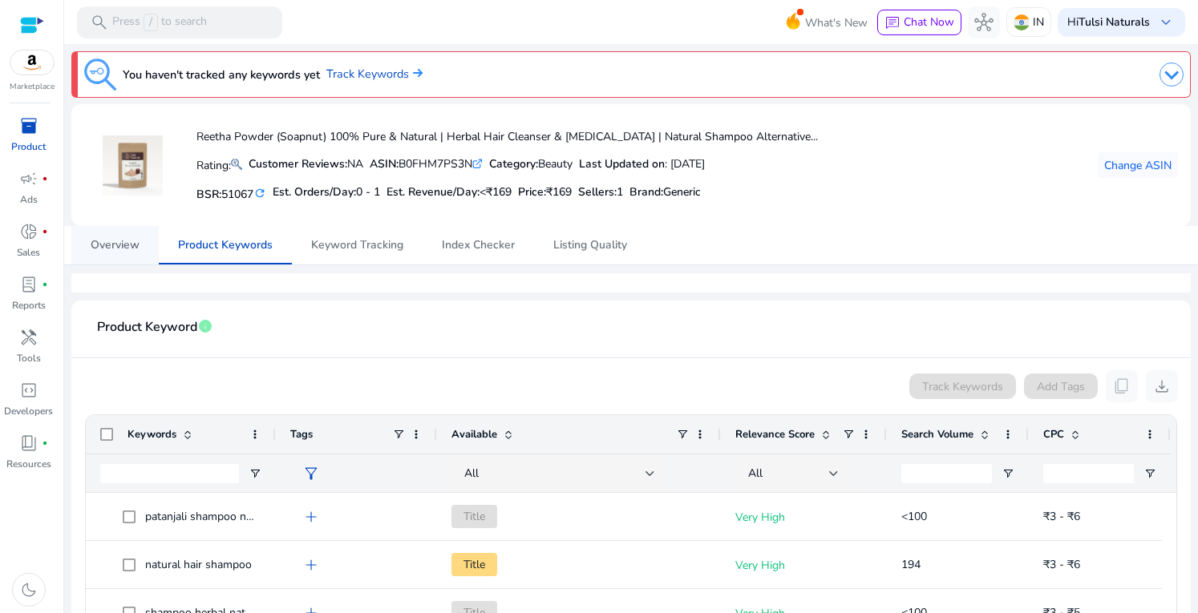
click at [131, 248] on span "Overview" at bounding box center [115, 245] width 49 height 11
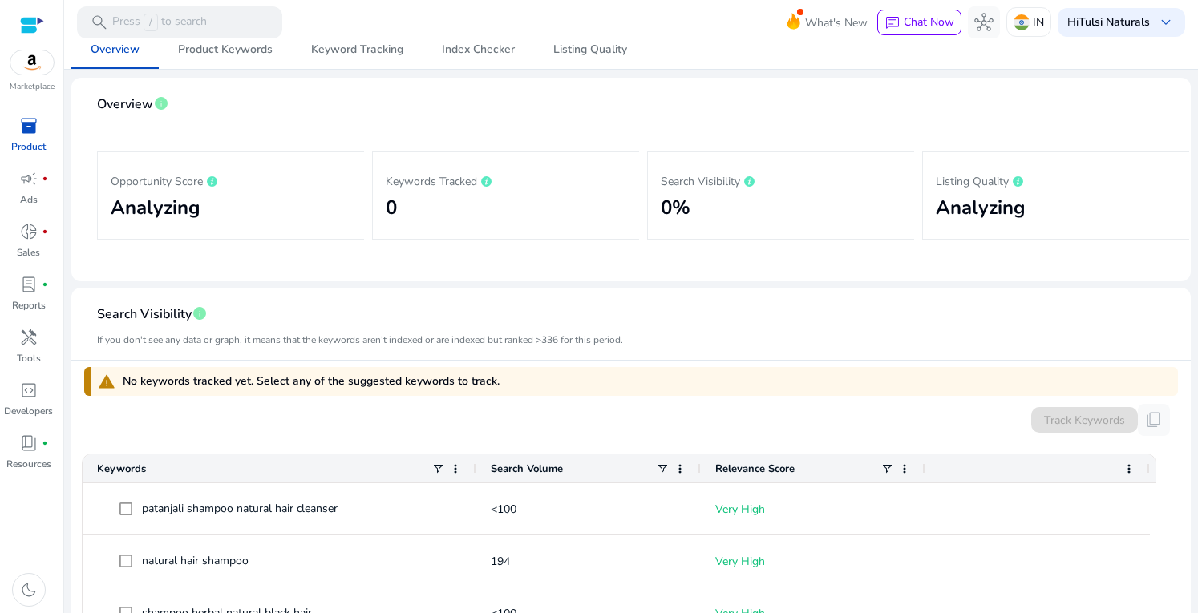
scroll to position [80, 0]
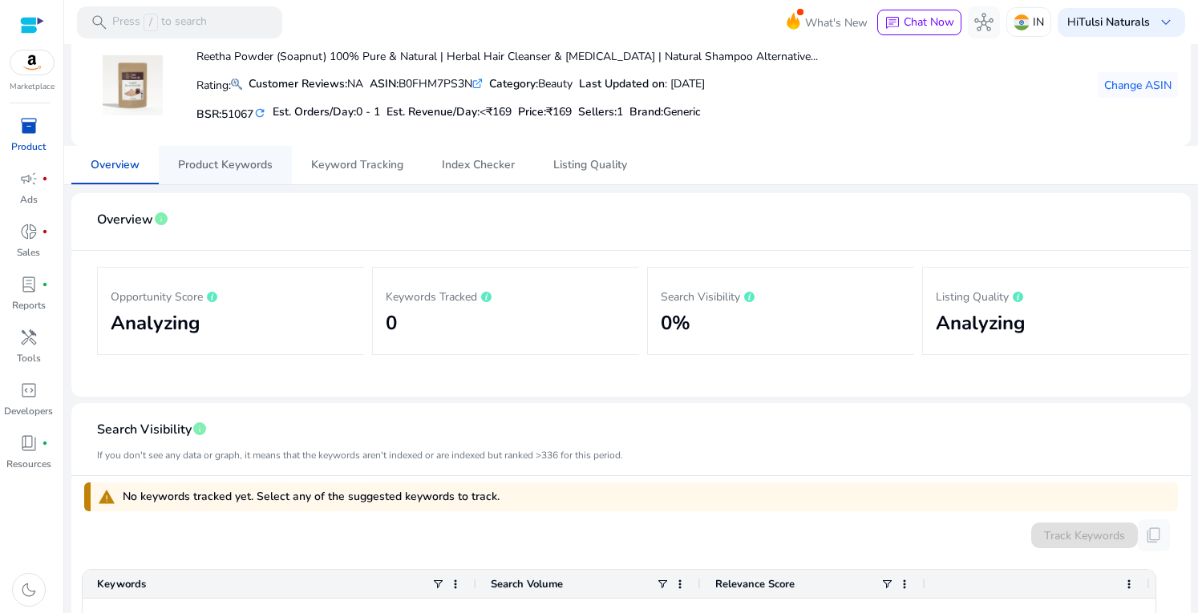
click at [244, 176] on span "Product Keywords" at bounding box center [225, 165] width 95 height 38
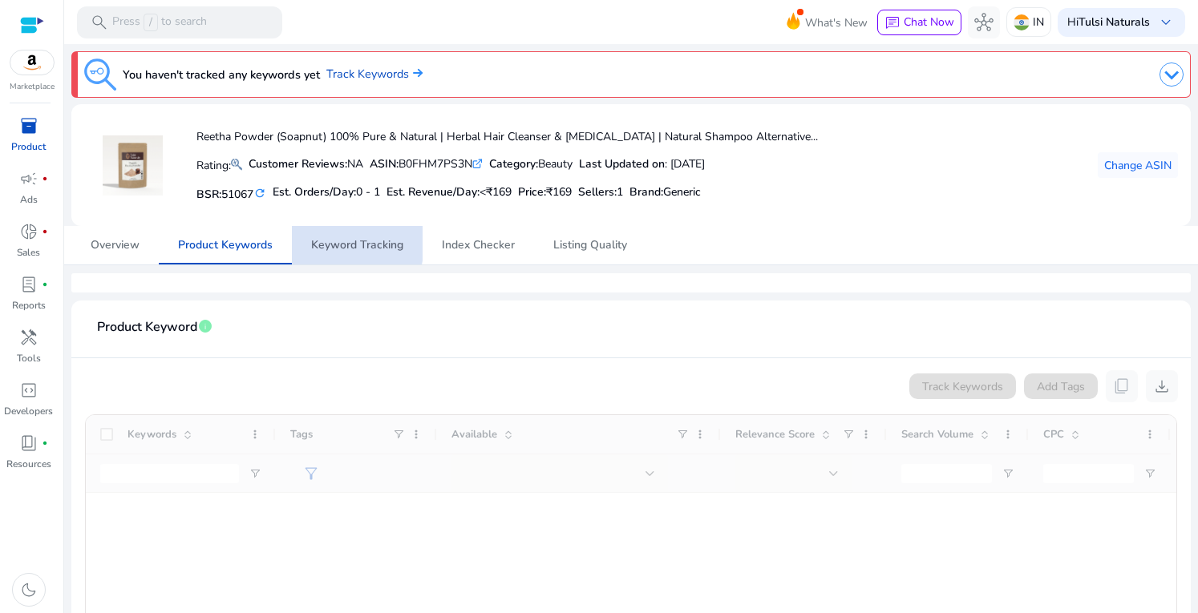
click at [337, 240] on span "Keyword Tracking" at bounding box center [357, 245] width 92 height 11
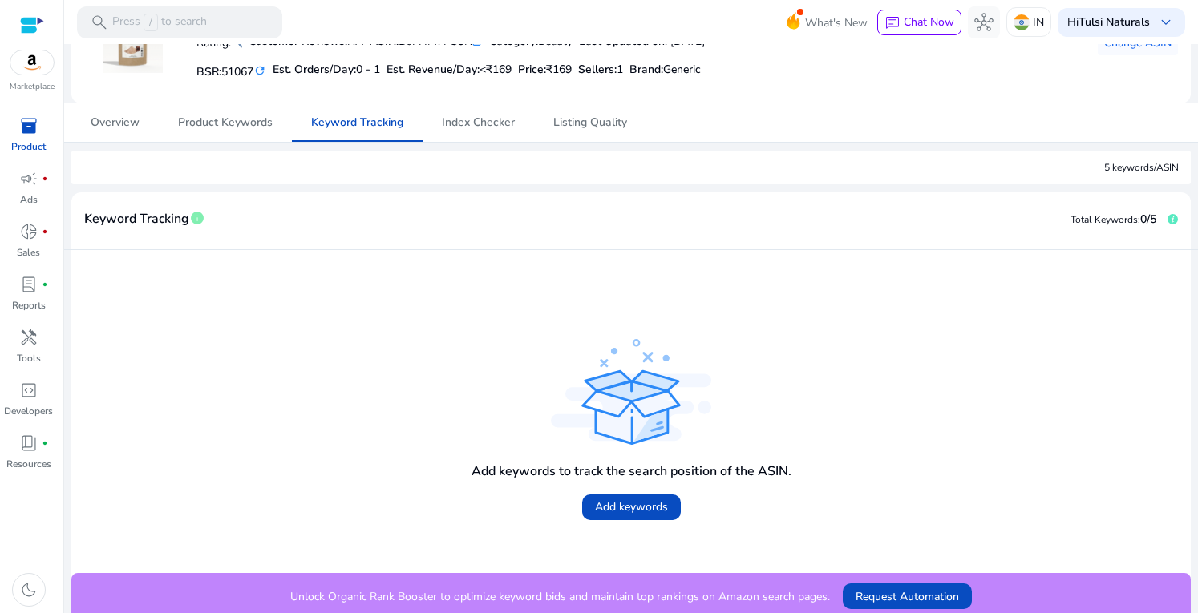
scroll to position [128, 0]
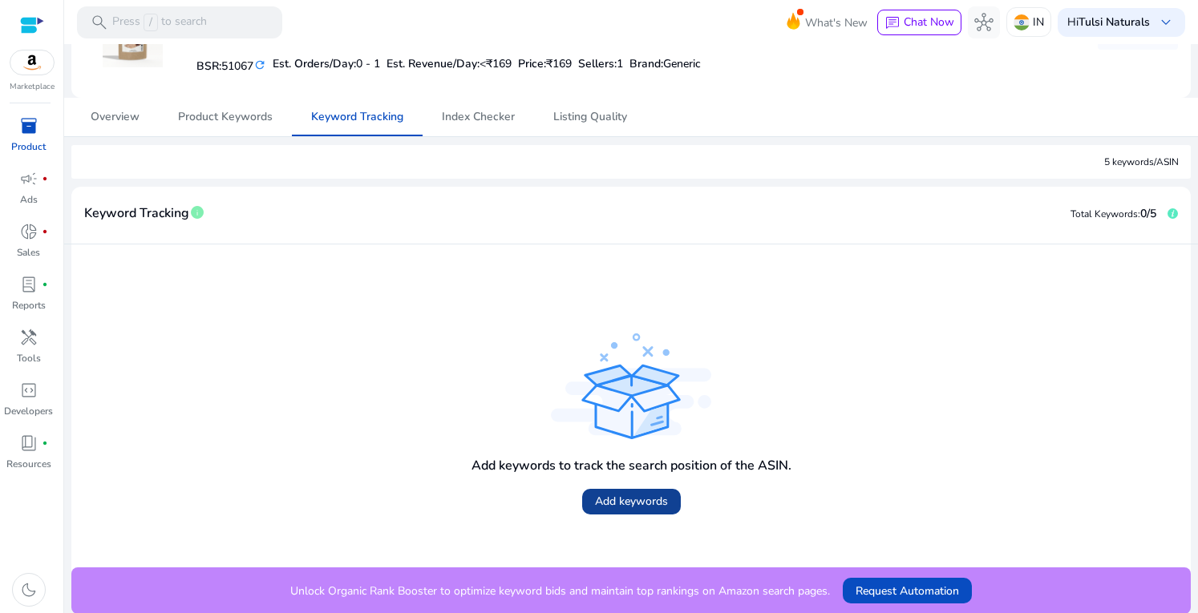
click at [624, 503] on span "Add keywords" at bounding box center [631, 501] width 73 height 17
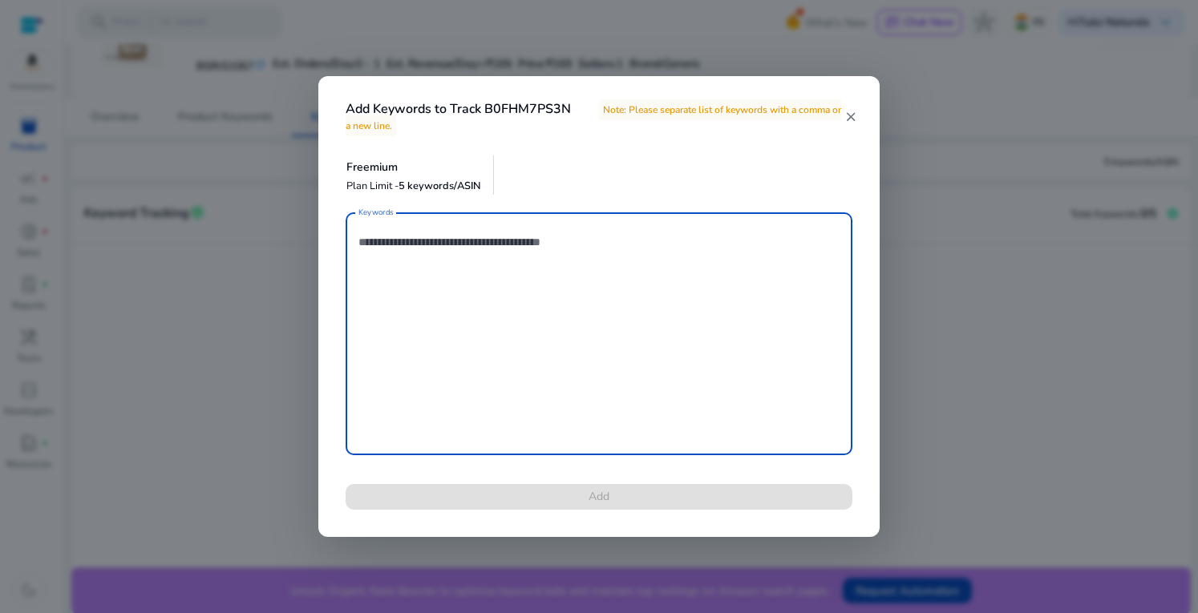
click at [532, 252] on textarea "Keywords" at bounding box center [598, 333] width 481 height 227
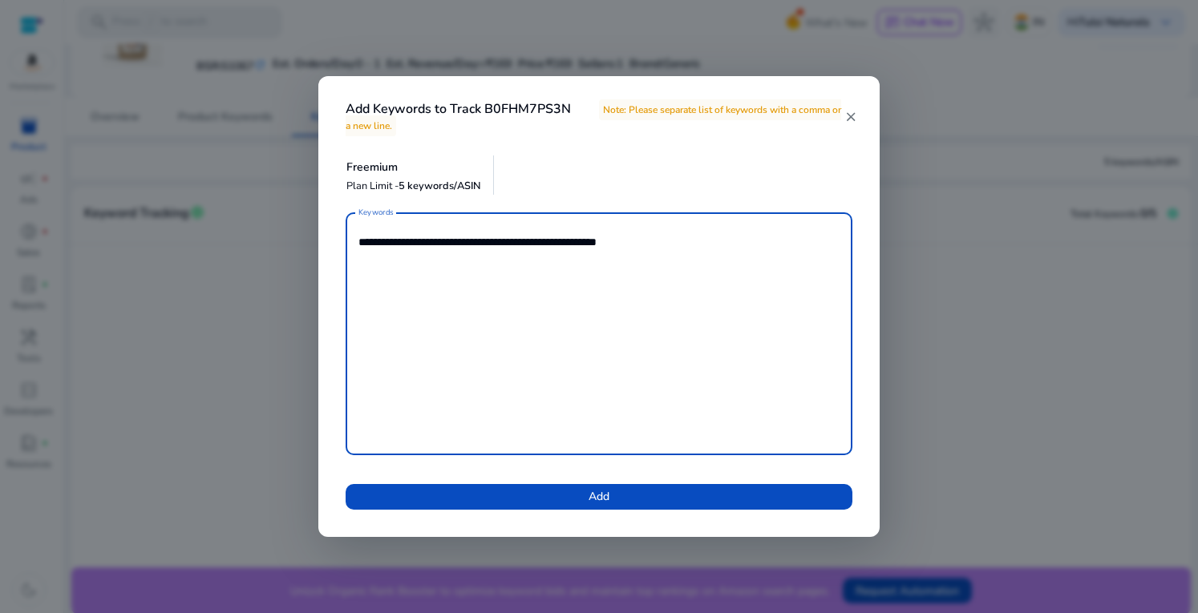
type textarea "**********"
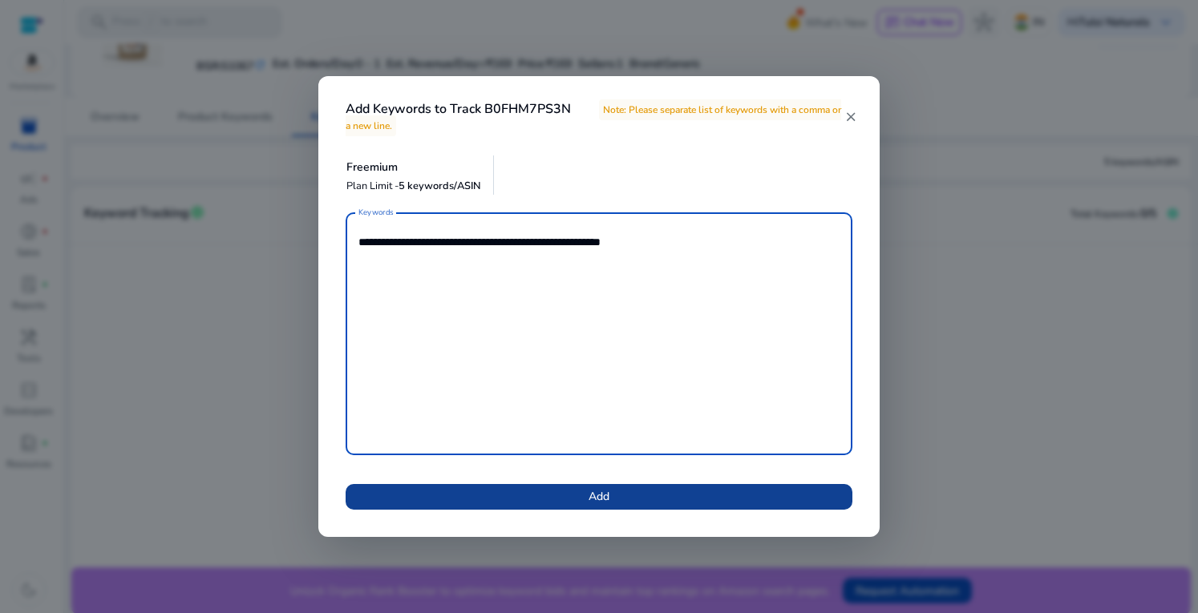
click at [635, 494] on span at bounding box center [599, 497] width 507 height 38
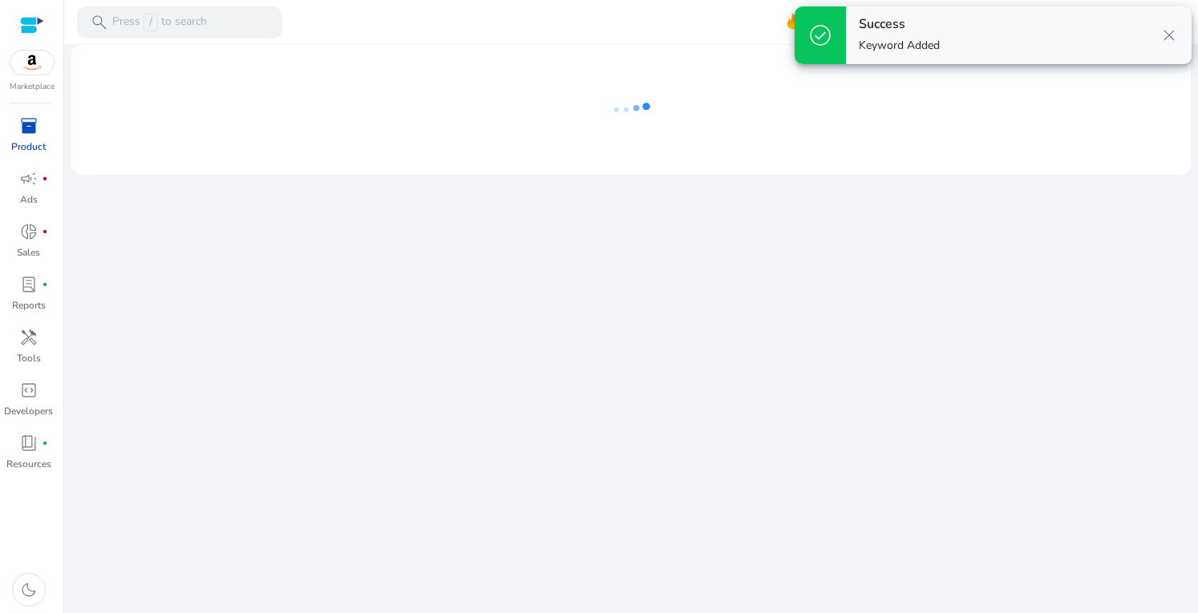
click at [806, 240] on mat-icon "close" at bounding box center [800, 246] width 10 height 12
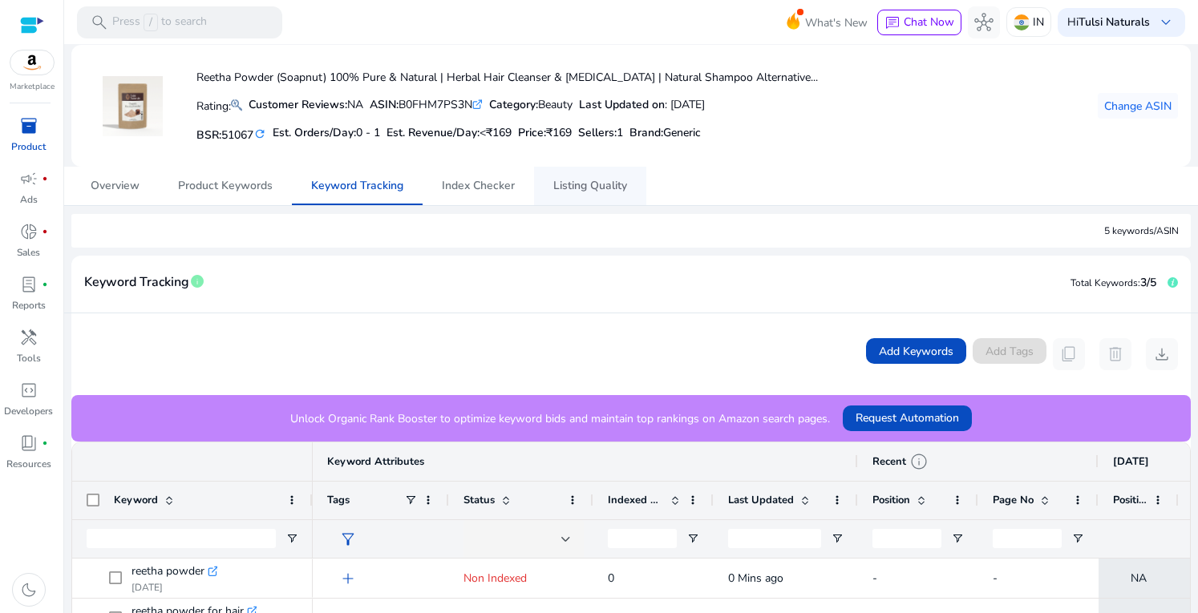
scroll to position [0, 0]
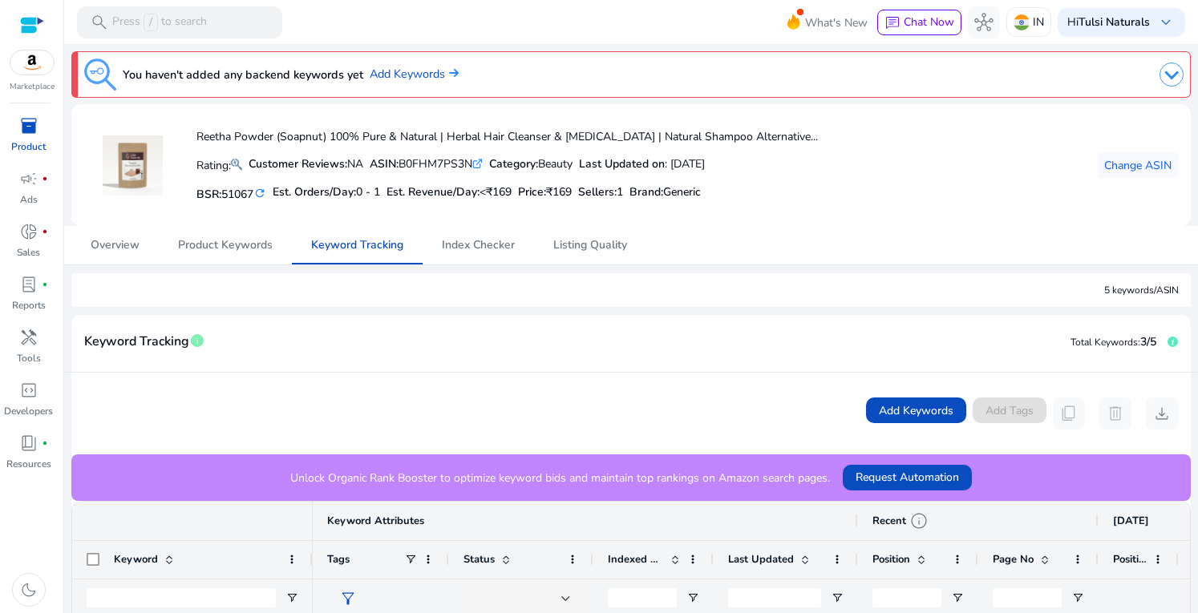
click at [28, 129] on span "inventory_2" at bounding box center [28, 125] width 19 height 19
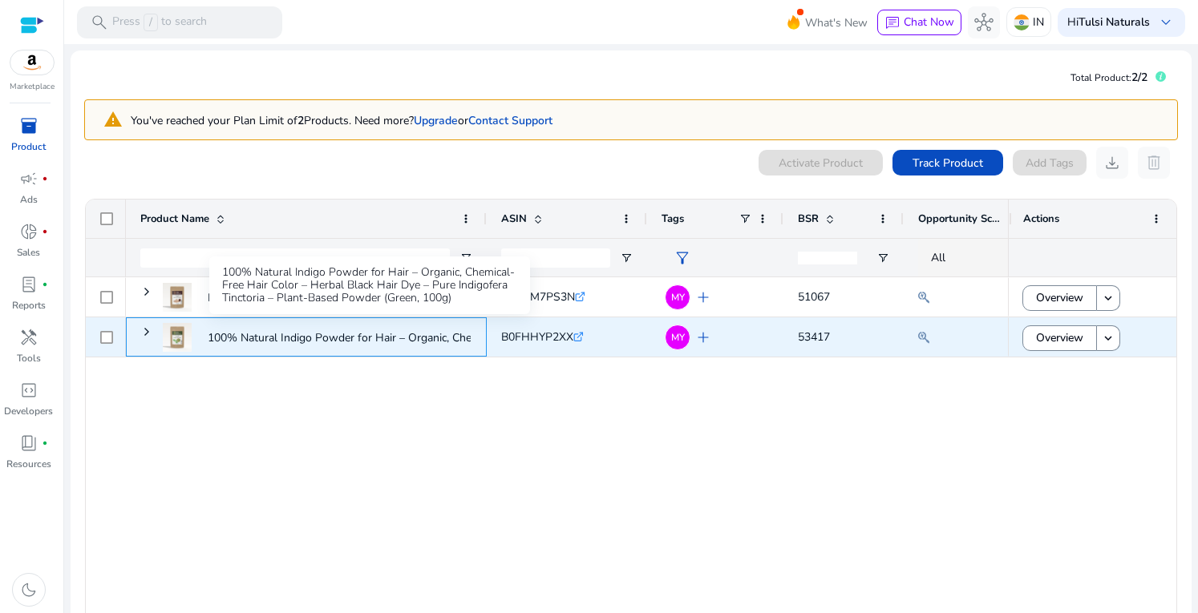
click at [292, 334] on p "100% Natural Indigo Powder for Hair – Organic, Chemical-Free..." at bounding box center [369, 337] width 323 height 33
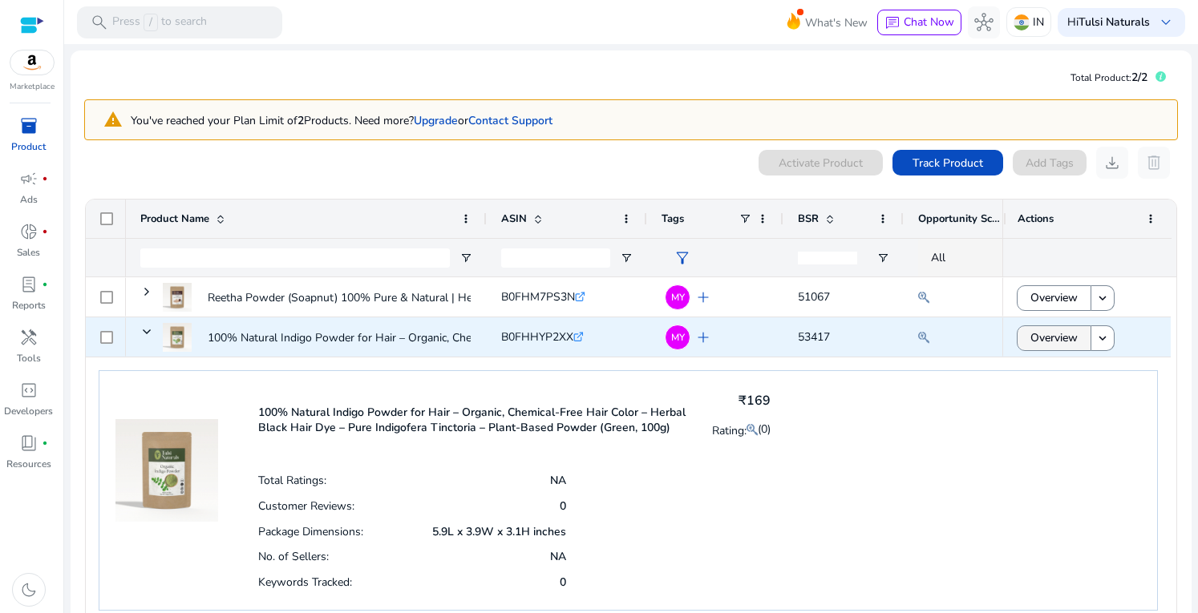
click at [1018, 336] on span at bounding box center [1053, 338] width 73 height 38
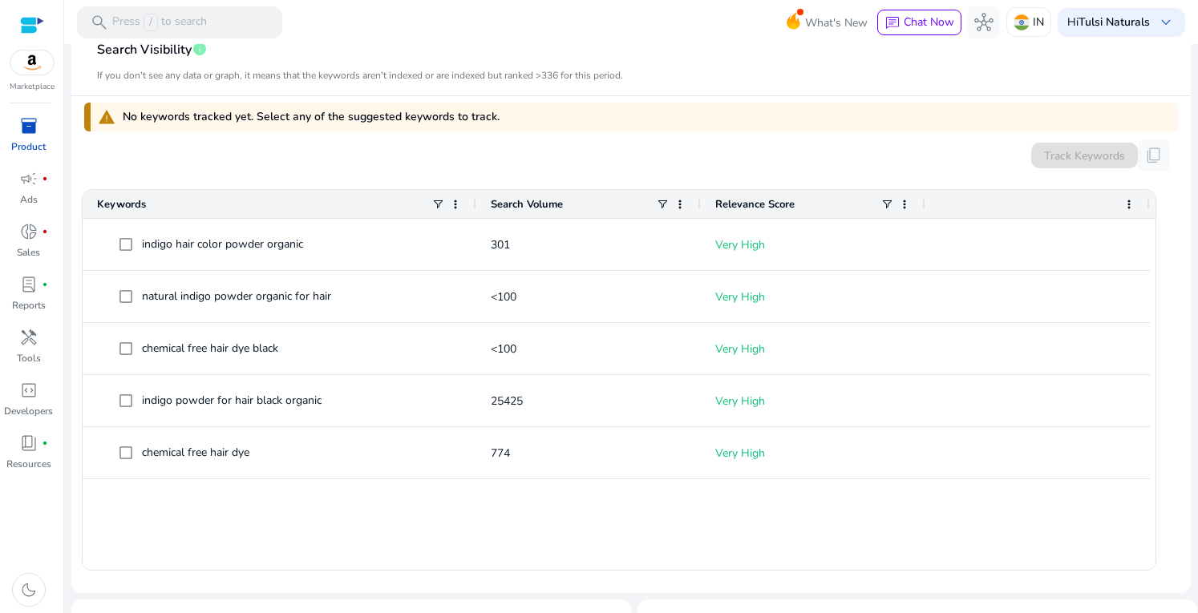
scroll to position [139, 0]
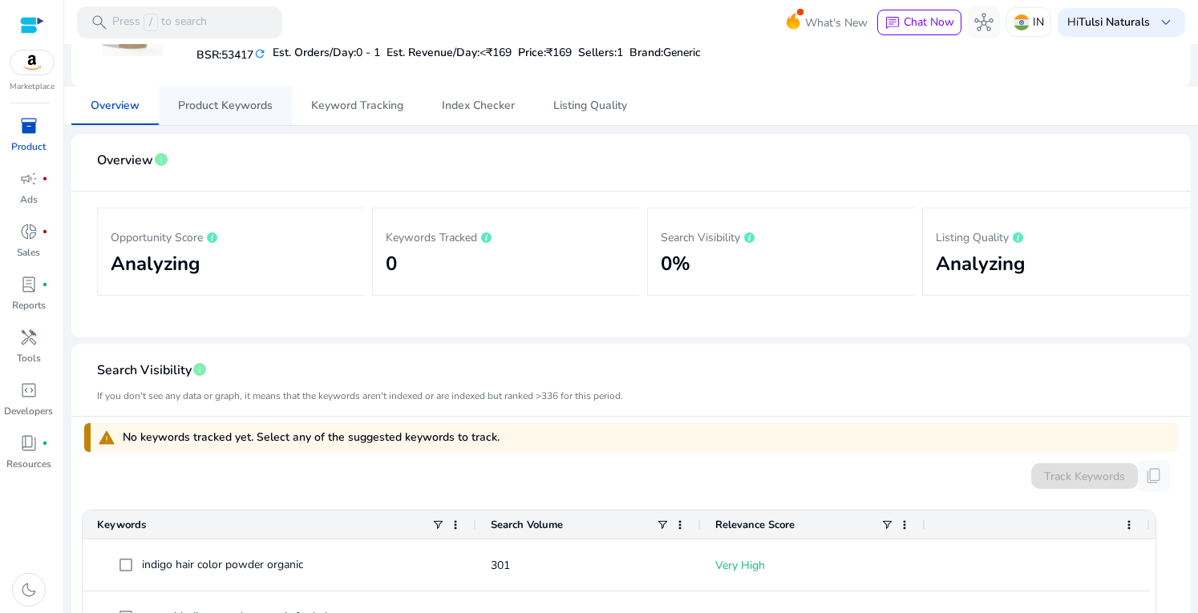
click at [266, 106] on span "Product Keywords" at bounding box center [225, 105] width 95 height 11
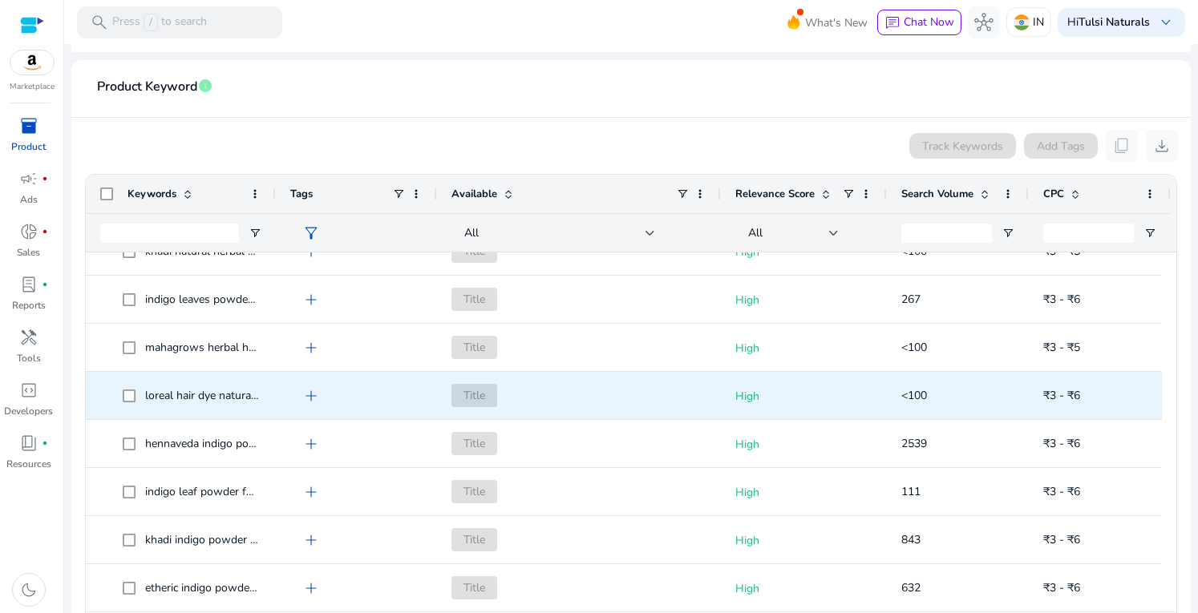
scroll to position [1642, 0]
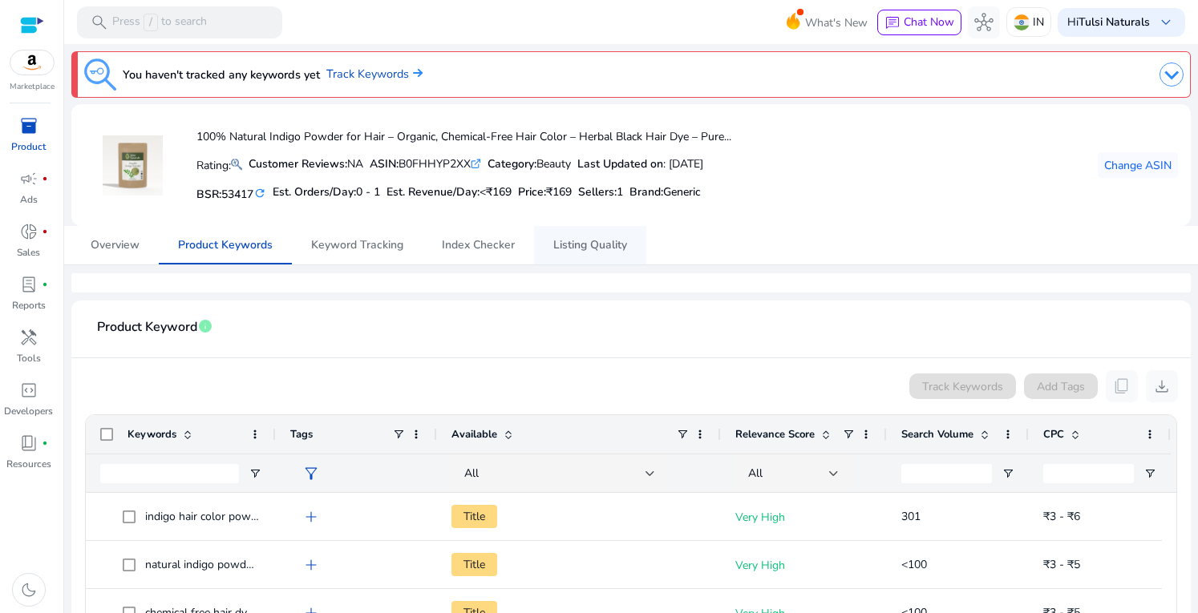
click at [595, 247] on span "Listing Quality" at bounding box center [590, 245] width 74 height 11
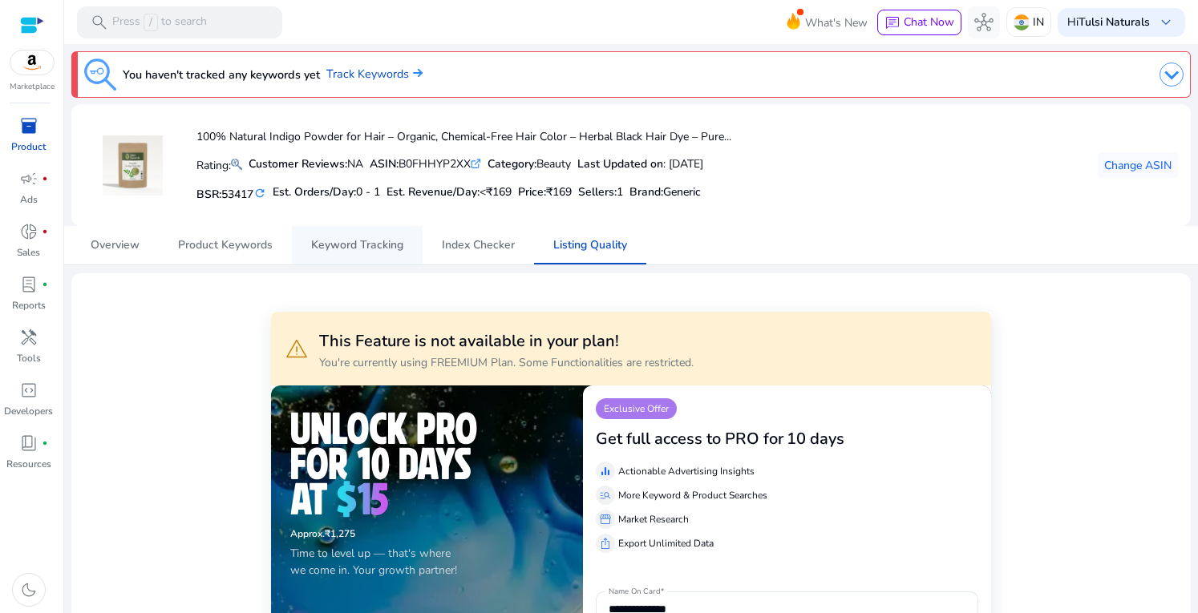
click at [342, 246] on span "Keyword Tracking" at bounding box center [357, 245] width 92 height 11
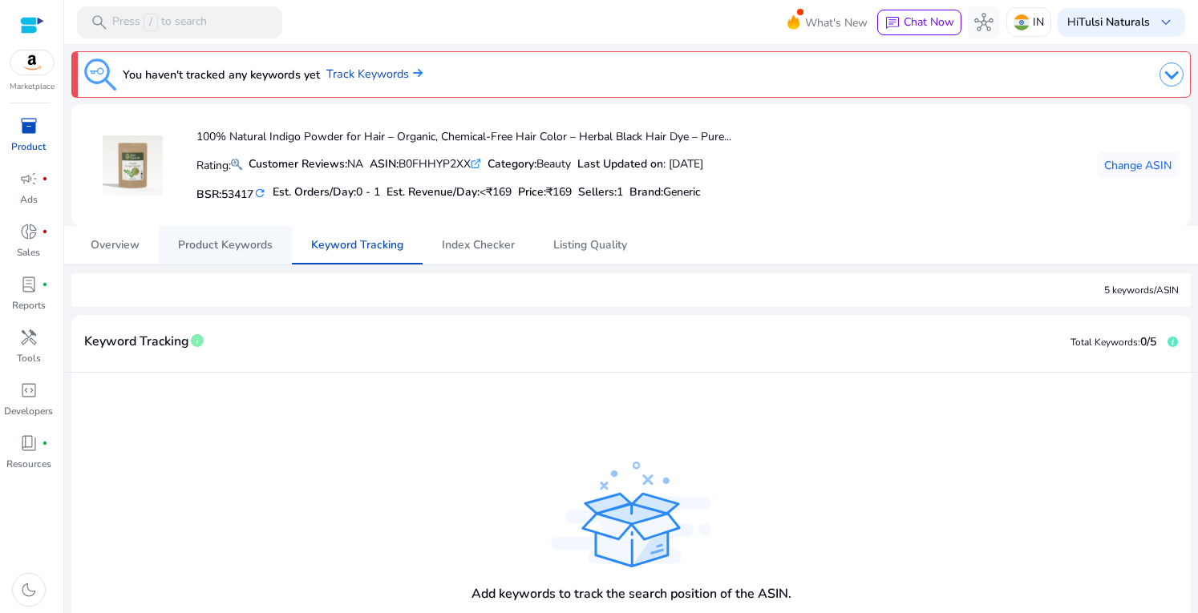
click at [242, 251] on span "Product Keywords" at bounding box center [225, 245] width 95 height 11
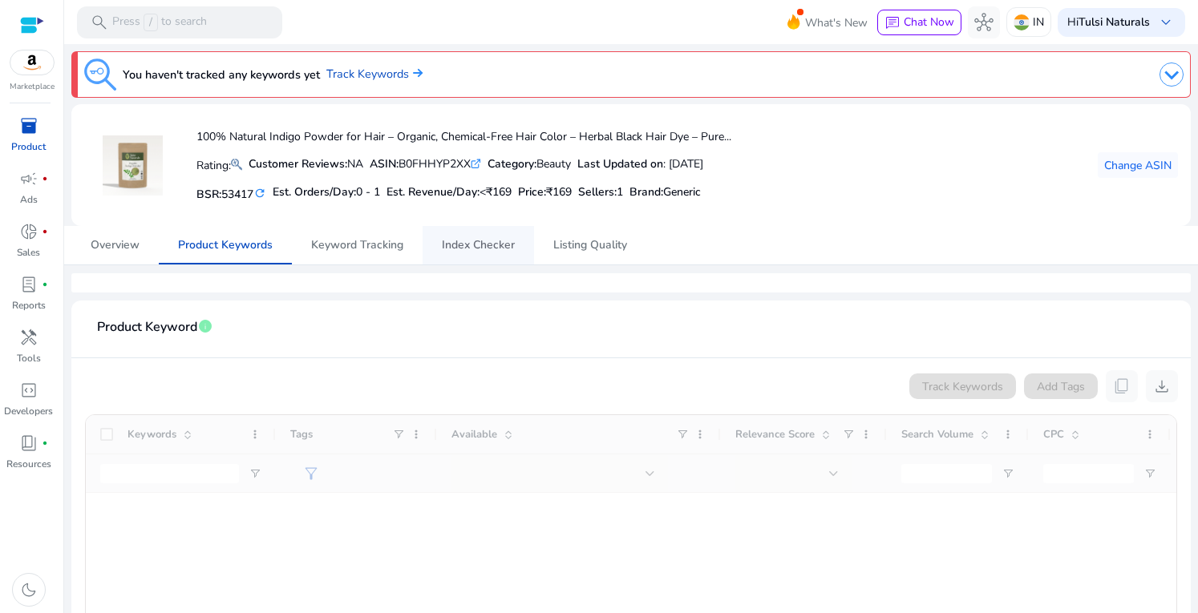
click at [479, 256] on span "Index Checker" at bounding box center [478, 245] width 73 height 38
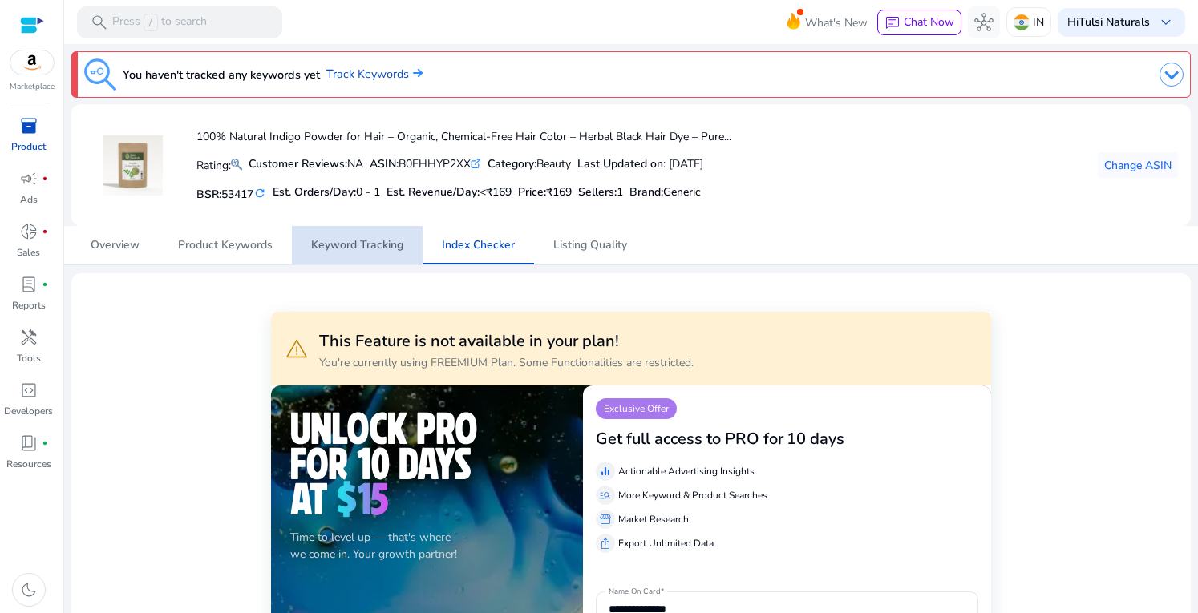
click at [354, 240] on span "Keyword Tracking" at bounding box center [357, 245] width 92 height 11
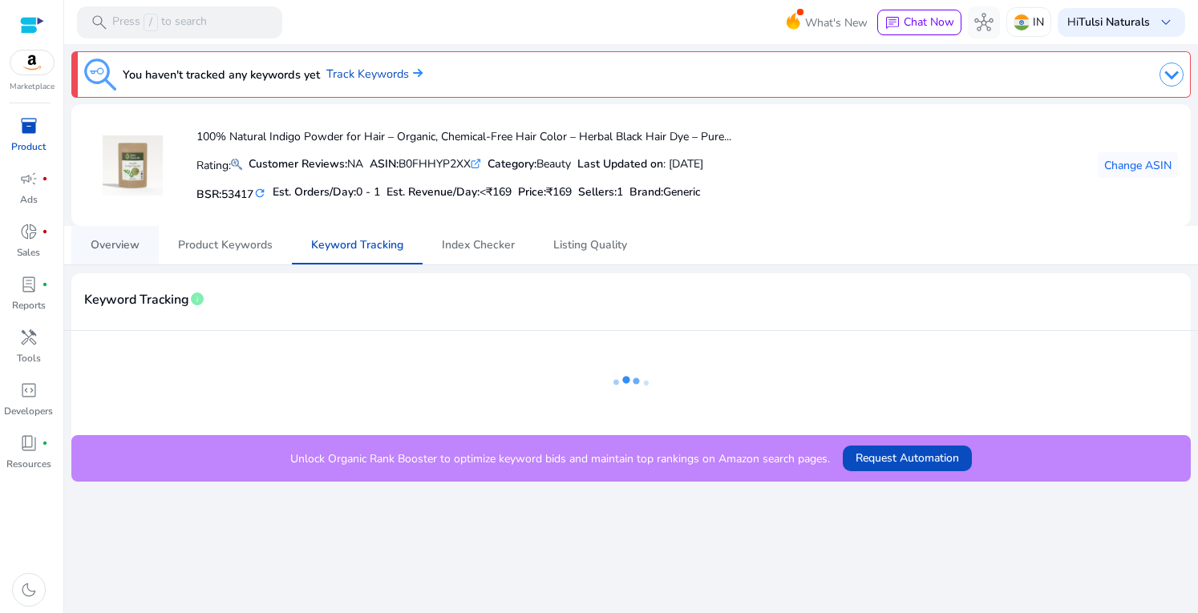
click at [131, 254] on span "Overview" at bounding box center [115, 245] width 49 height 38
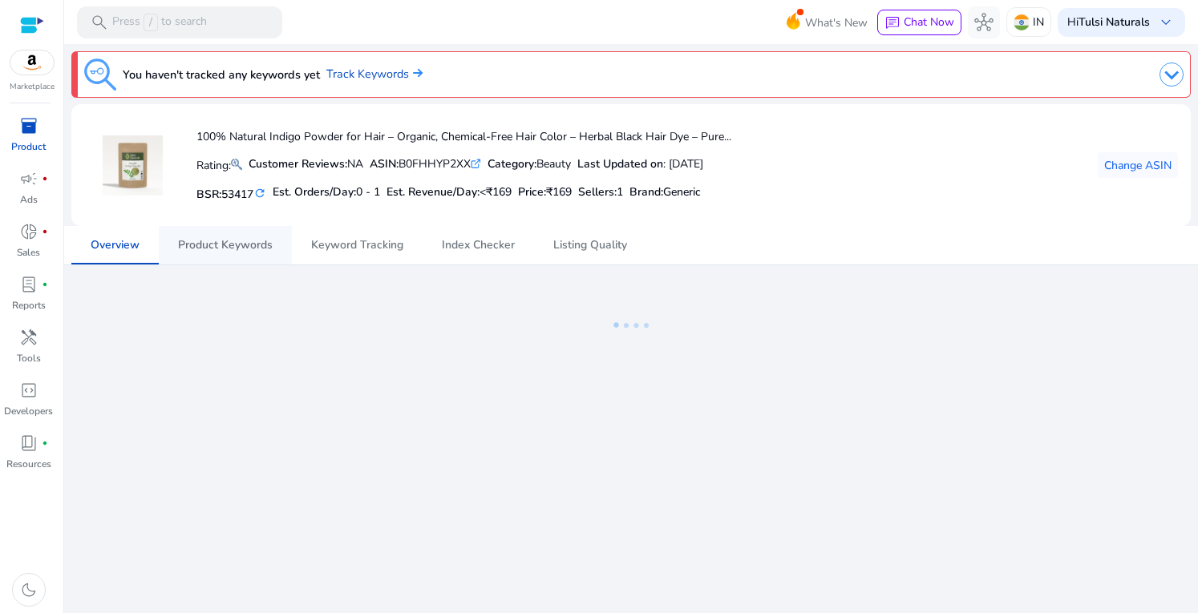
click at [251, 249] on span "Product Keywords" at bounding box center [225, 245] width 95 height 11
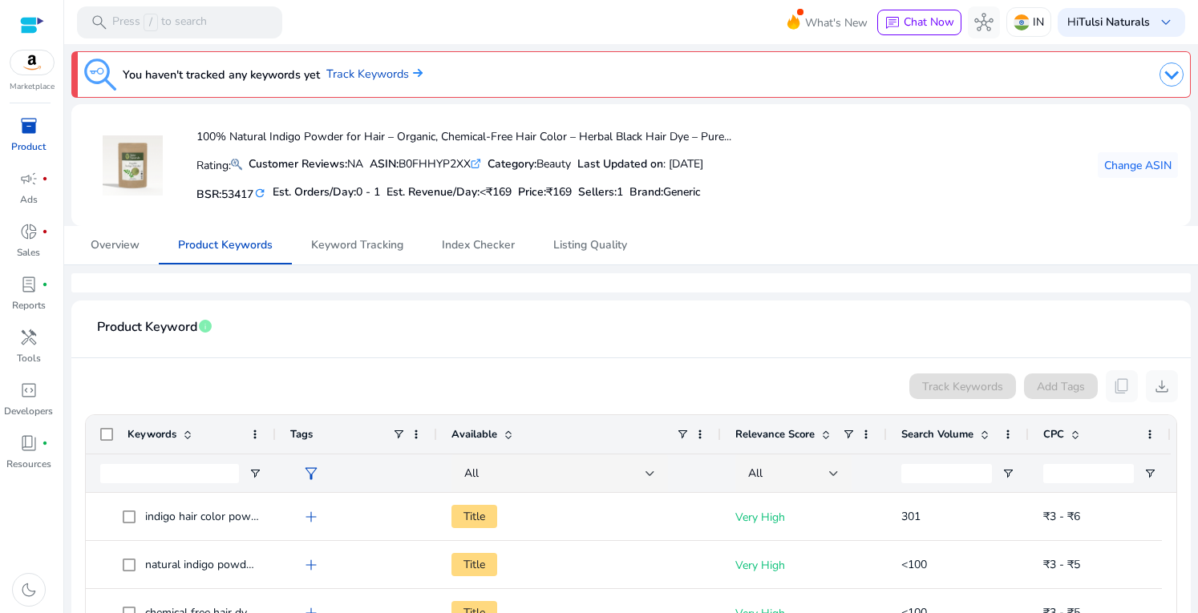
click at [31, 14] on div at bounding box center [32, 25] width 24 height 24
click at [30, 23] on div at bounding box center [32, 25] width 24 height 18
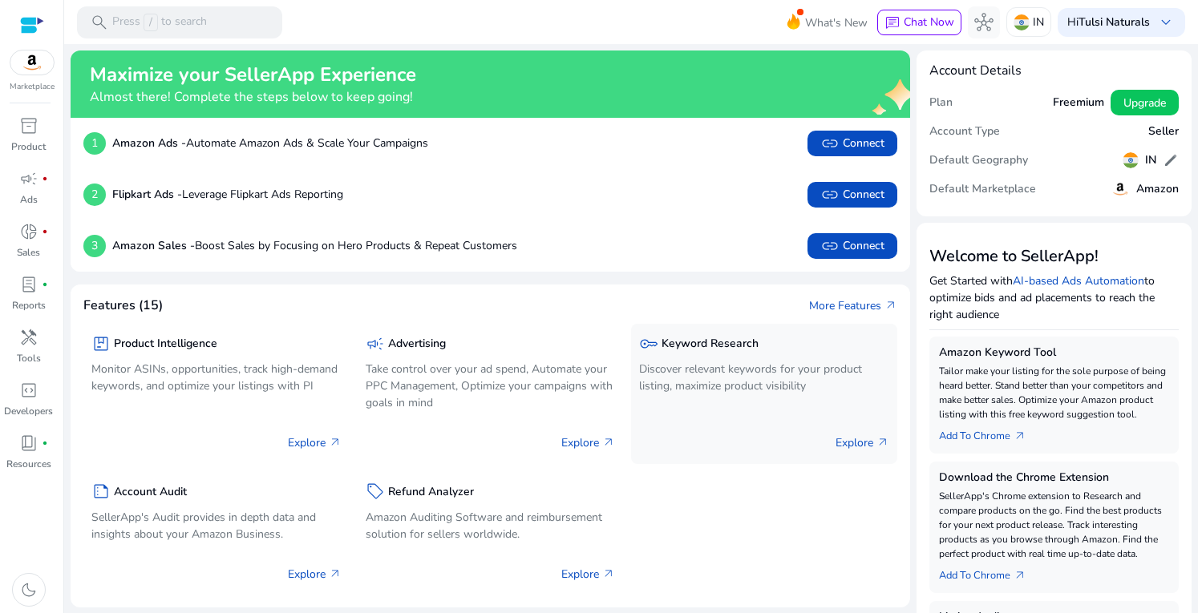
click at [674, 357] on div "key Keyword Research Discover relevant keywords for your product listing, maxim…" at bounding box center [764, 365] width 250 height 67
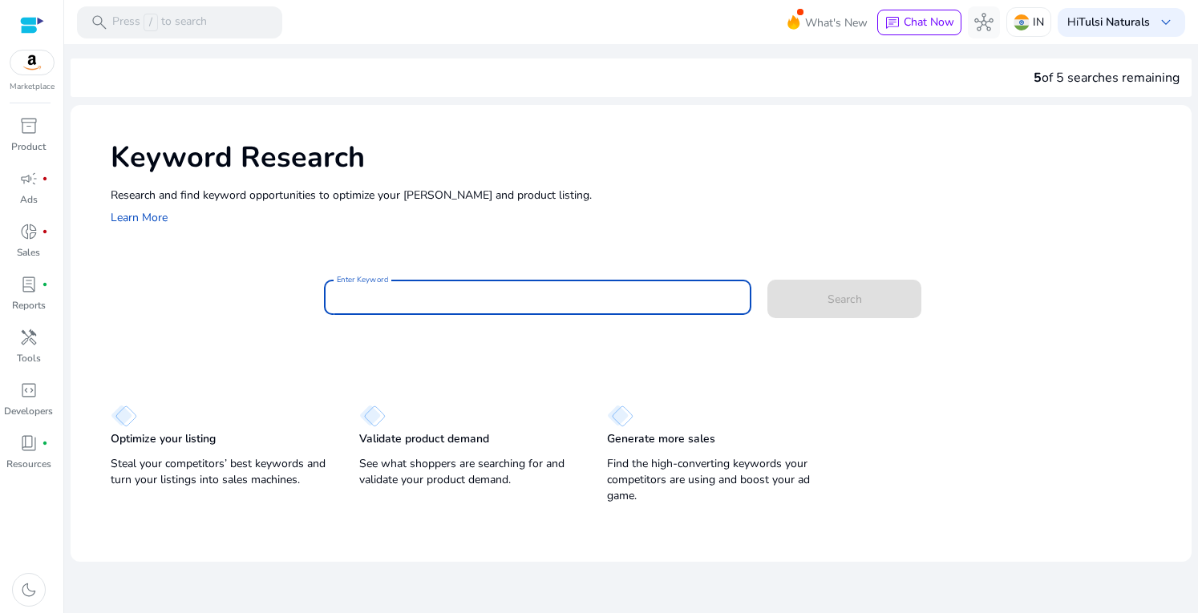
click at [430, 293] on input "Enter Keyword" at bounding box center [538, 298] width 402 height 18
type input "**********"
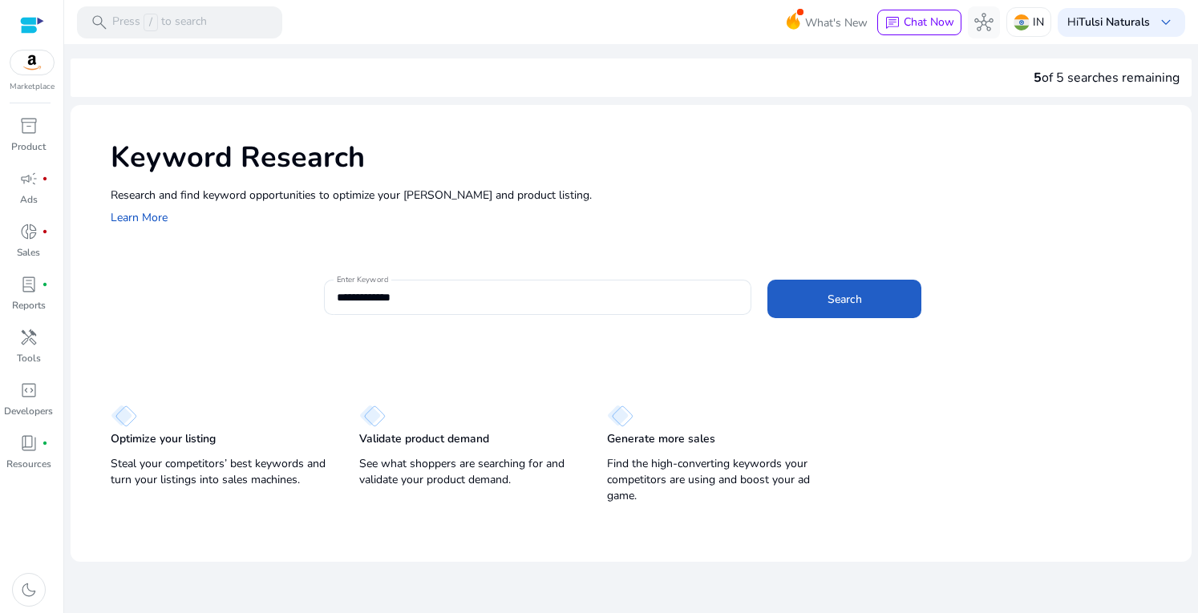
click at [904, 299] on span at bounding box center [844, 299] width 154 height 38
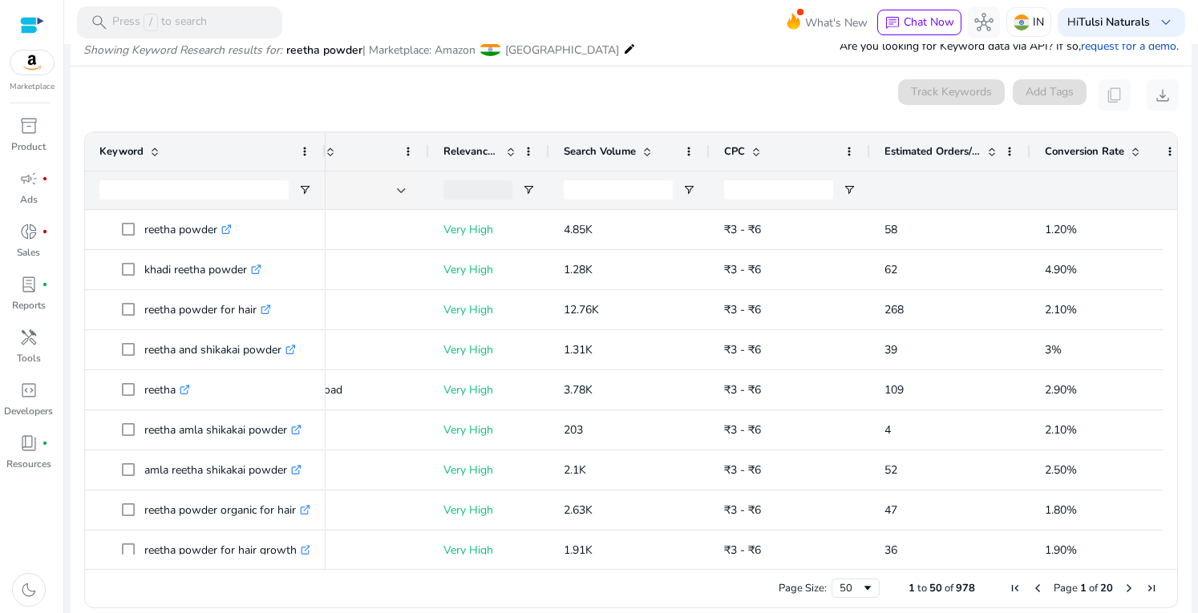
click at [957, 147] on span "Estimated Orders/Month" at bounding box center [932, 151] width 96 height 14
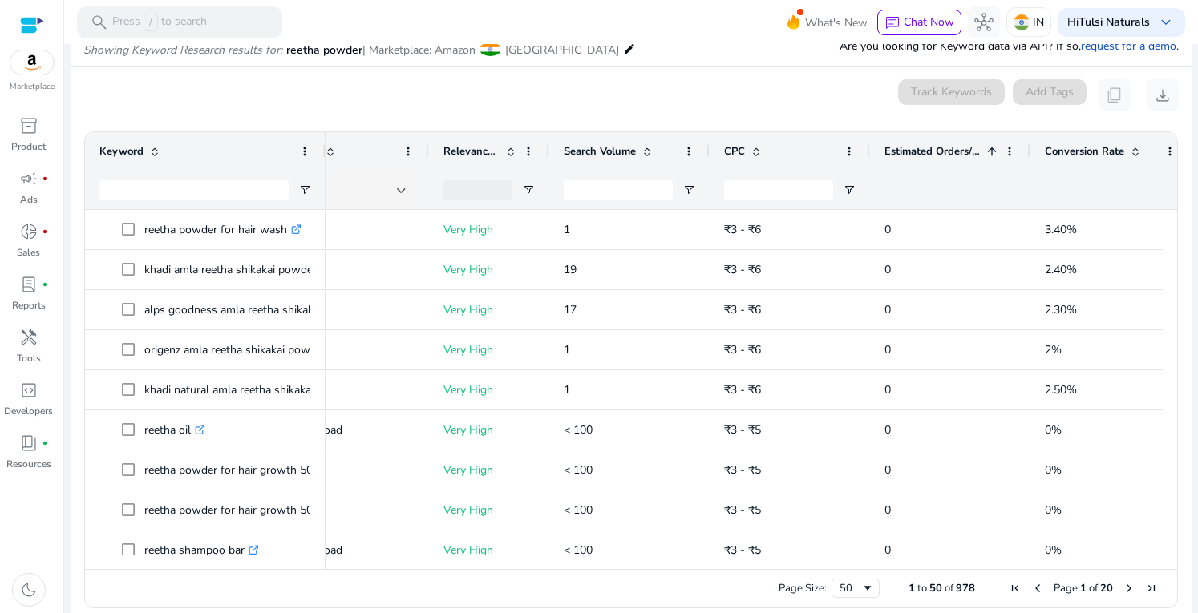
click at [957, 147] on span "Estimated Orders/Month" at bounding box center [932, 151] width 96 height 14
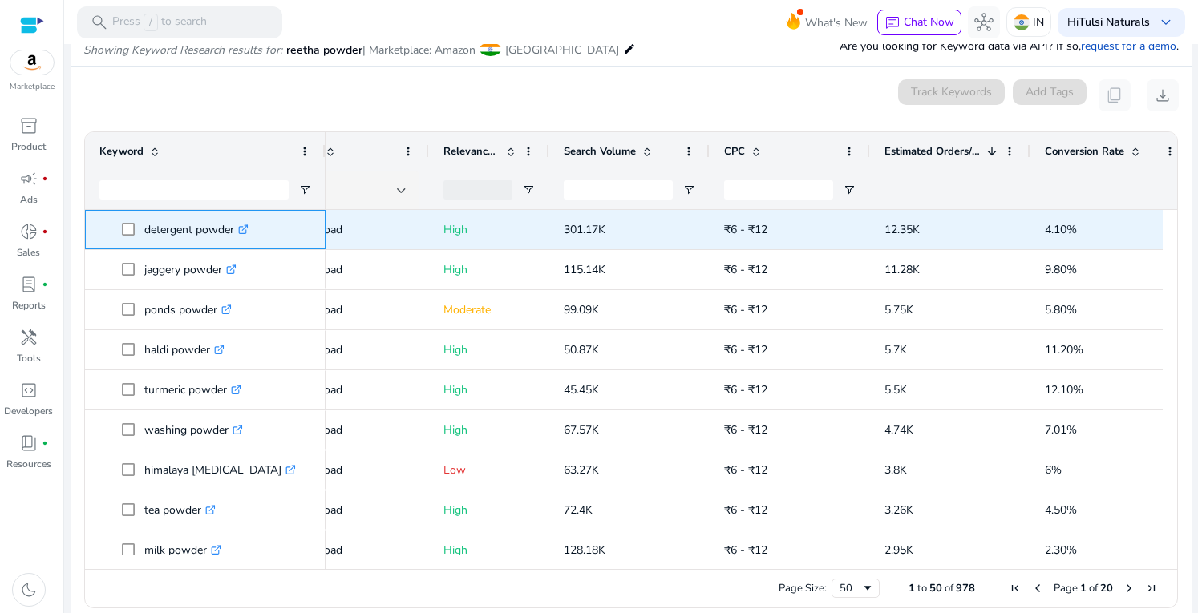
click at [247, 229] on icon ".st0{fill:#2c8af8}" at bounding box center [243, 229] width 10 height 10
